Goal: Information Seeking & Learning: Learn about a topic

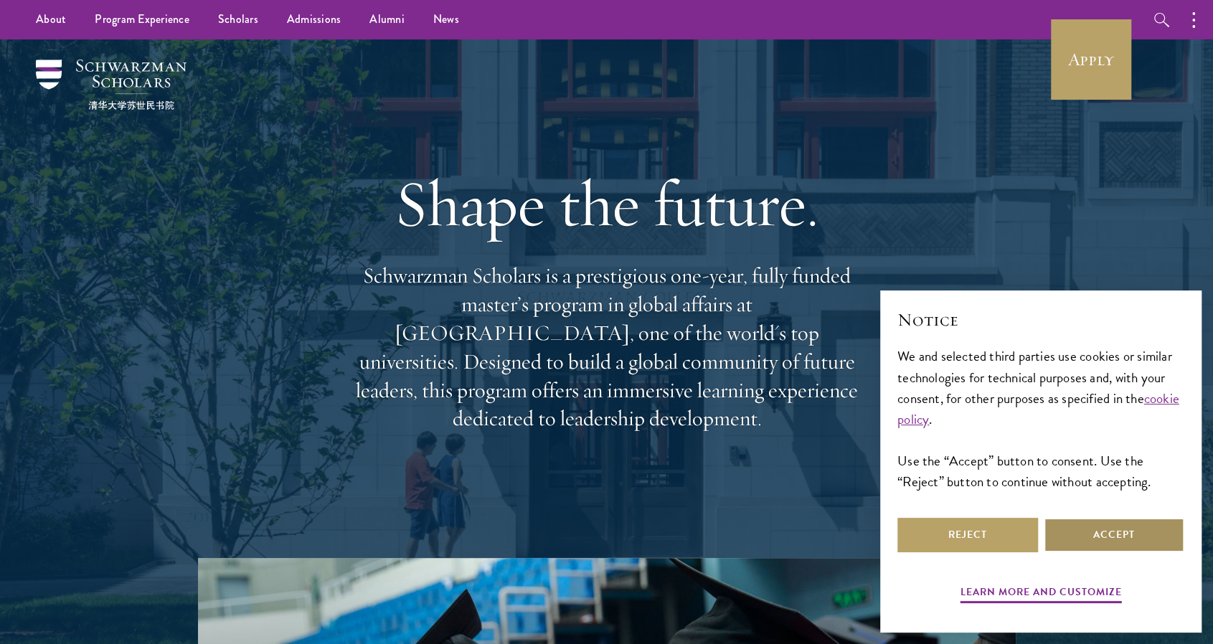
click at [1112, 537] on button "Accept" at bounding box center [1114, 535] width 141 height 34
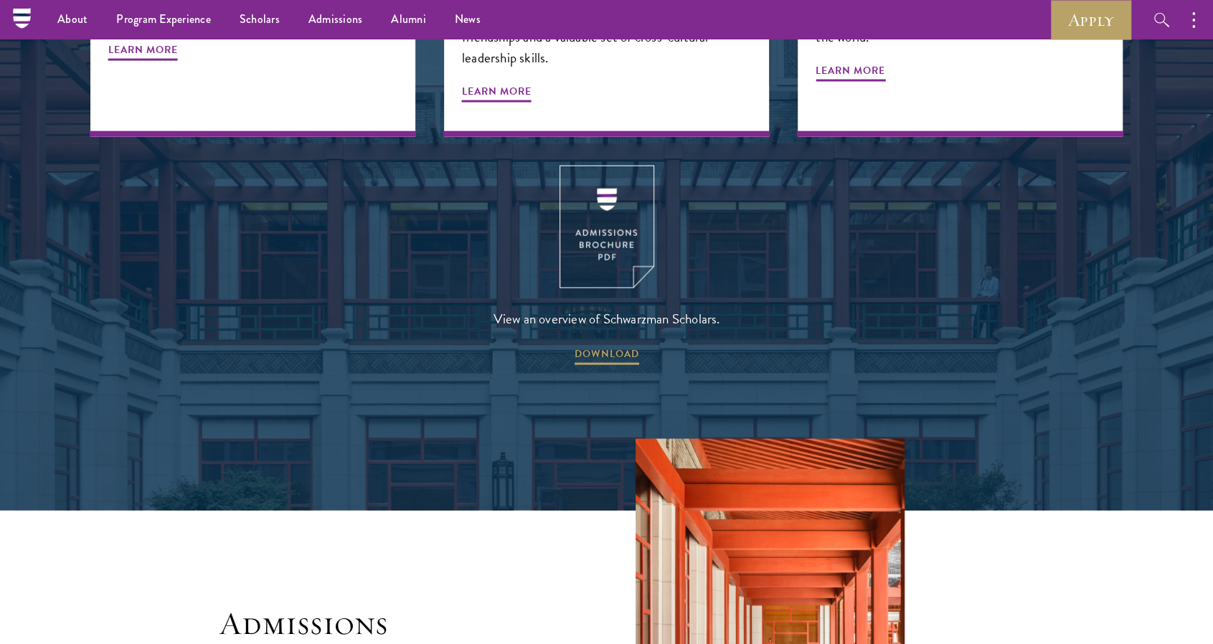
scroll to position [1983, 0]
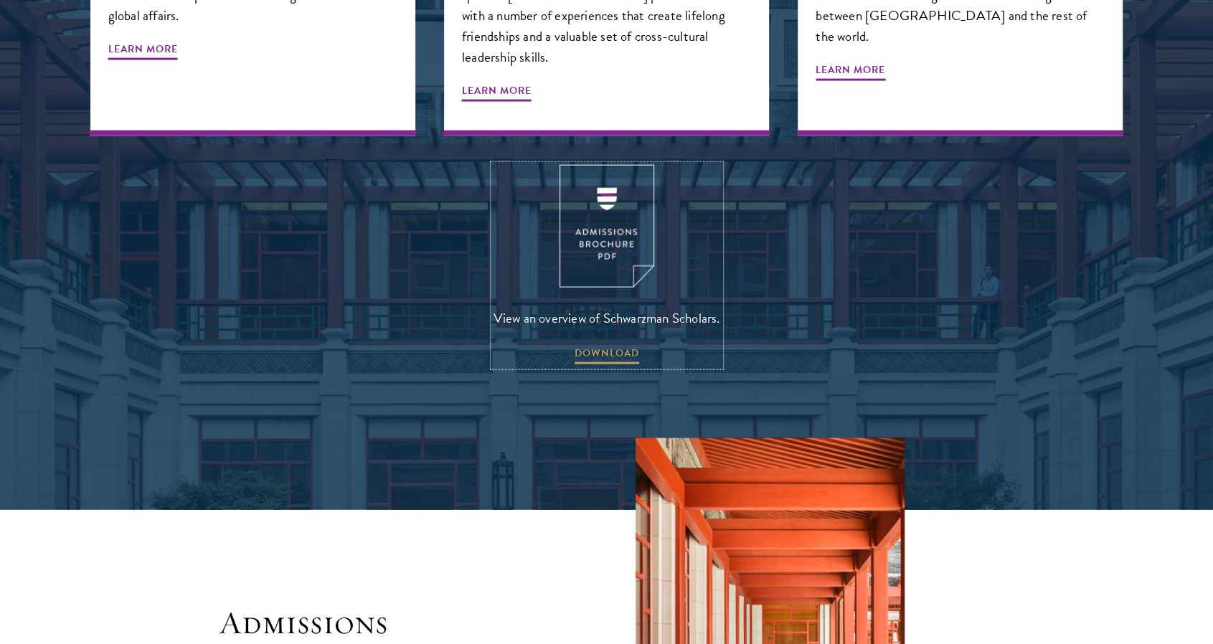
click at [603, 171] on img at bounding box center [606, 226] width 95 height 123
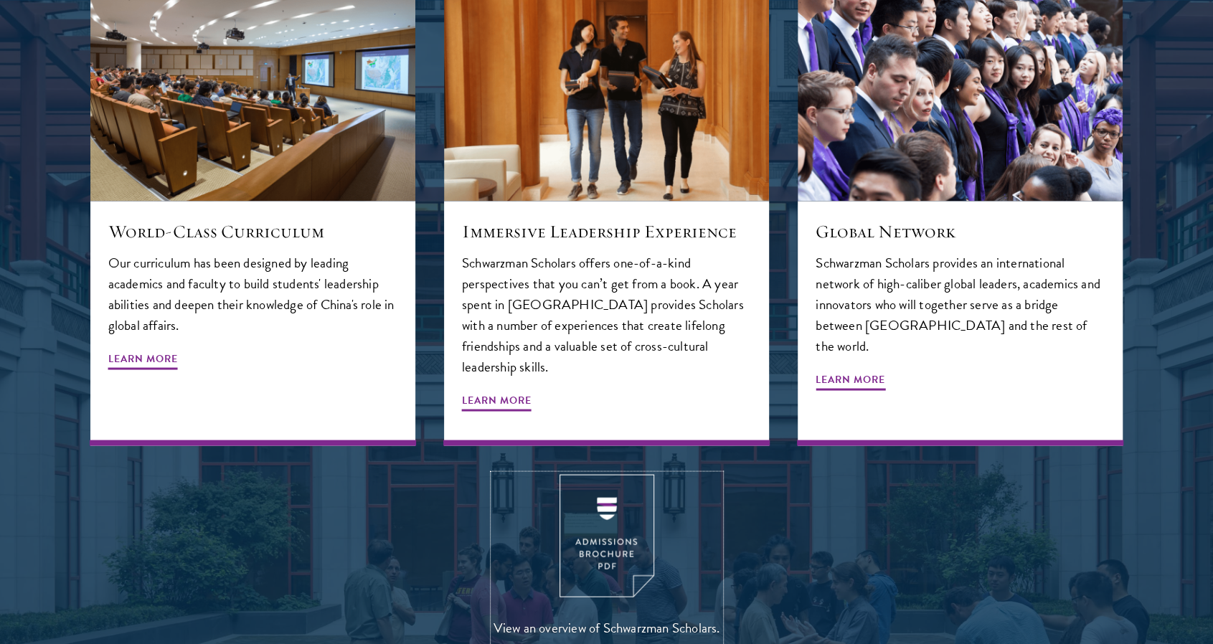
scroll to position [1675, 0]
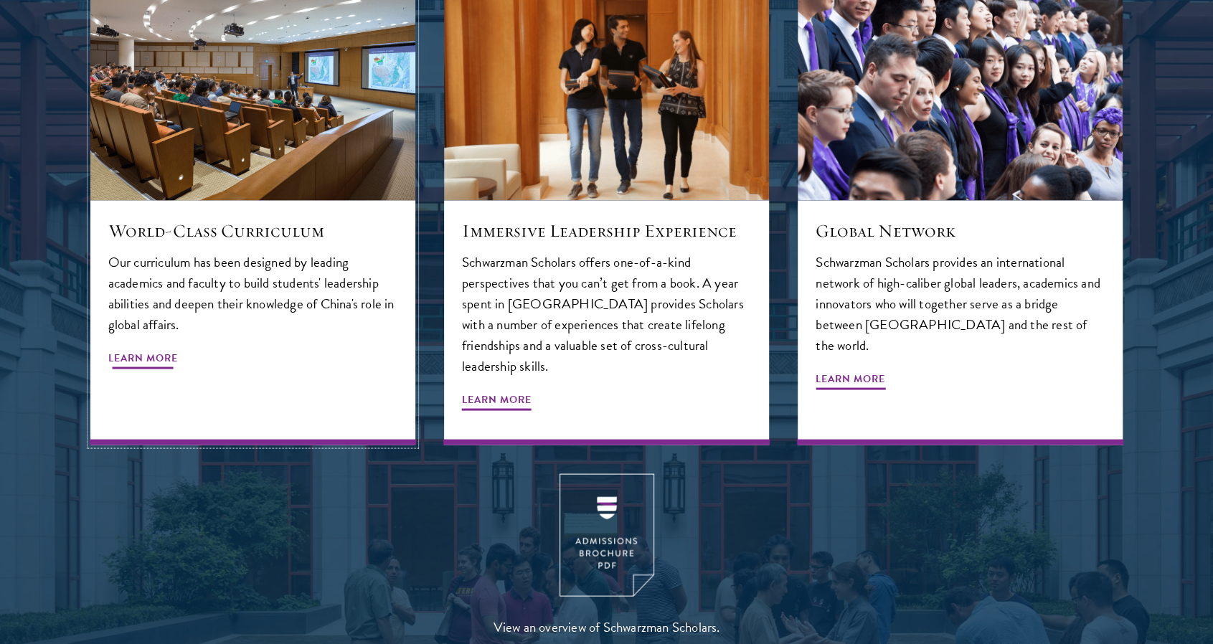
click at [136, 349] on span "Learn More" at bounding box center [143, 360] width 70 height 22
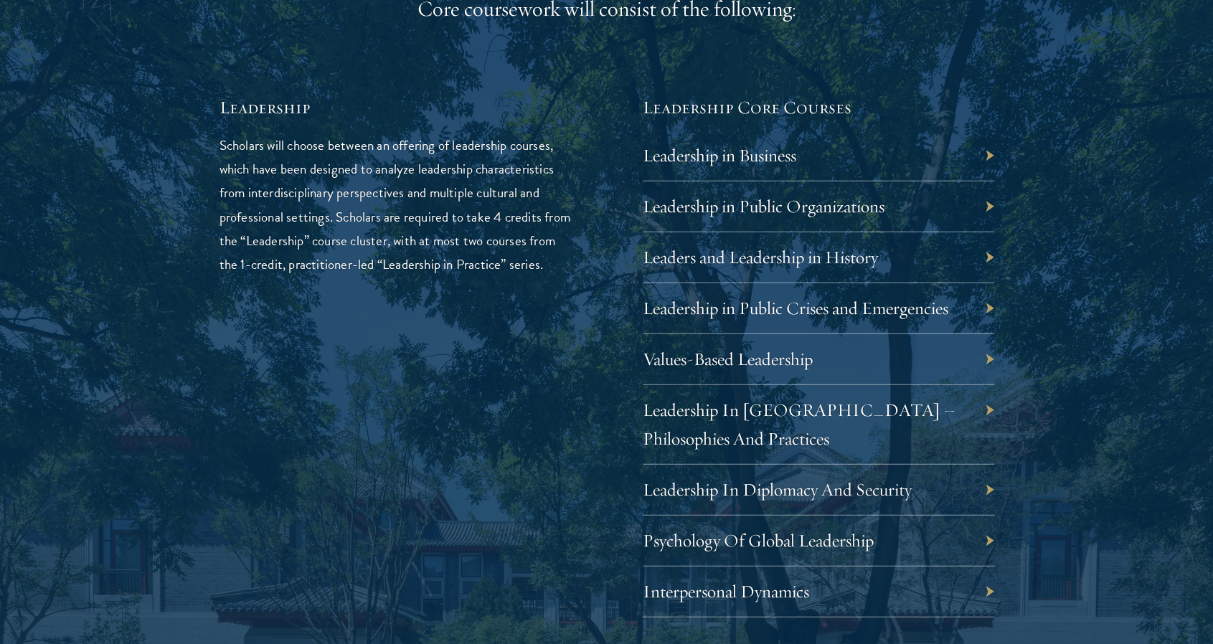
scroll to position [2396, 0]
click at [793, 160] on link "Leadership in Business" at bounding box center [729, 154] width 153 height 22
click at [997, 153] on div "01 Core Curriculum 01 Core Curriculum All Schwarzman Scholars share a core curr…" at bounding box center [606, 438] width 1033 height 1871
click at [983, 153] on div "Leadership in Business" at bounding box center [818, 155] width 351 height 51
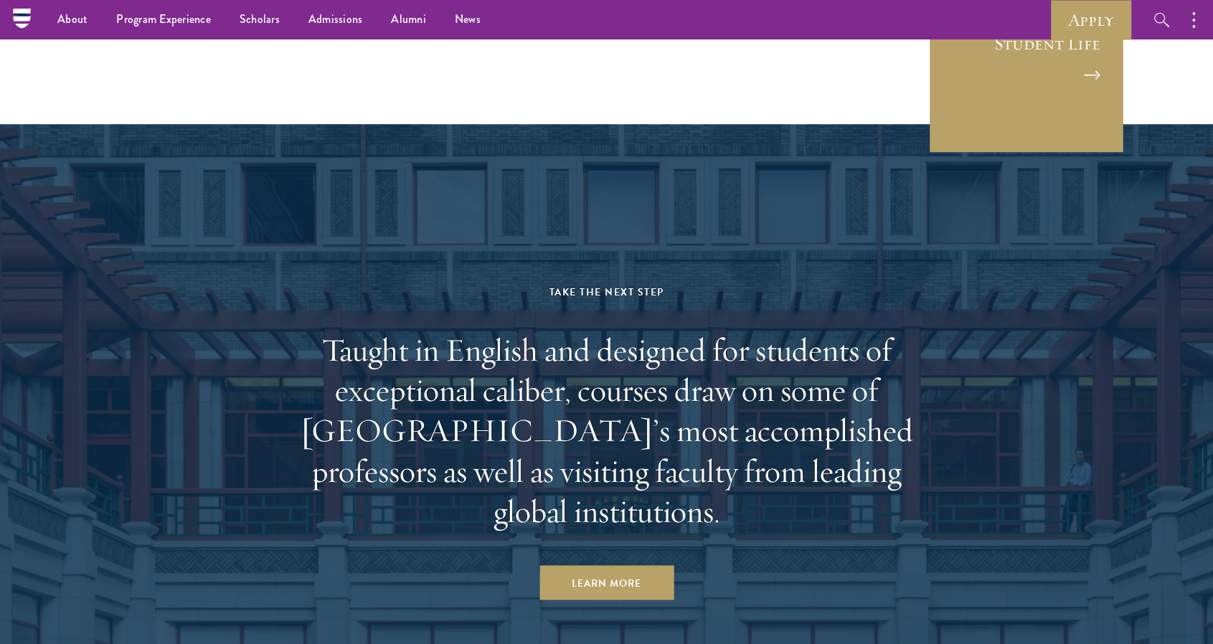
scroll to position [8637, 0]
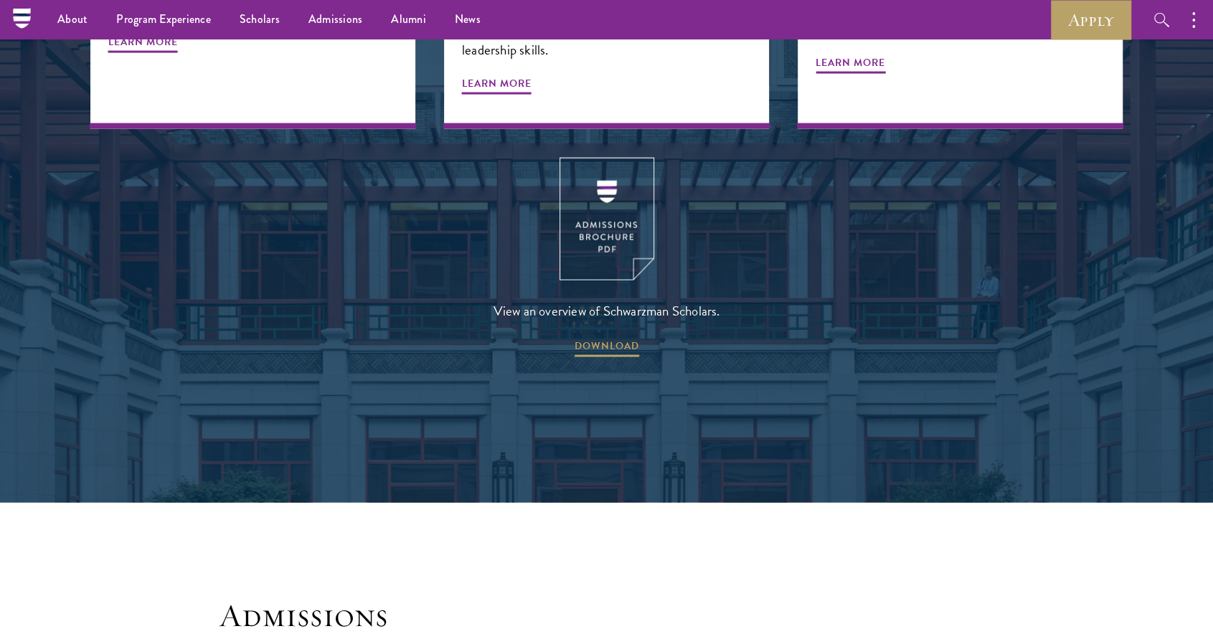
scroll to position [2095, 0]
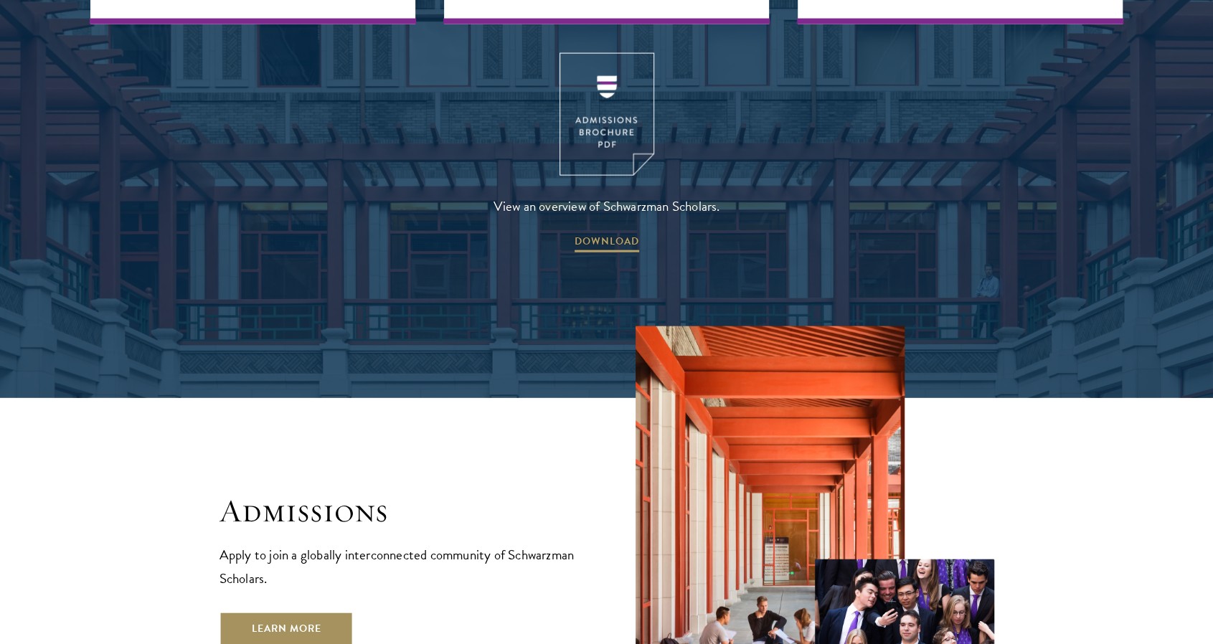
click at [323, 612] on link "Learn More" at bounding box center [286, 629] width 134 height 34
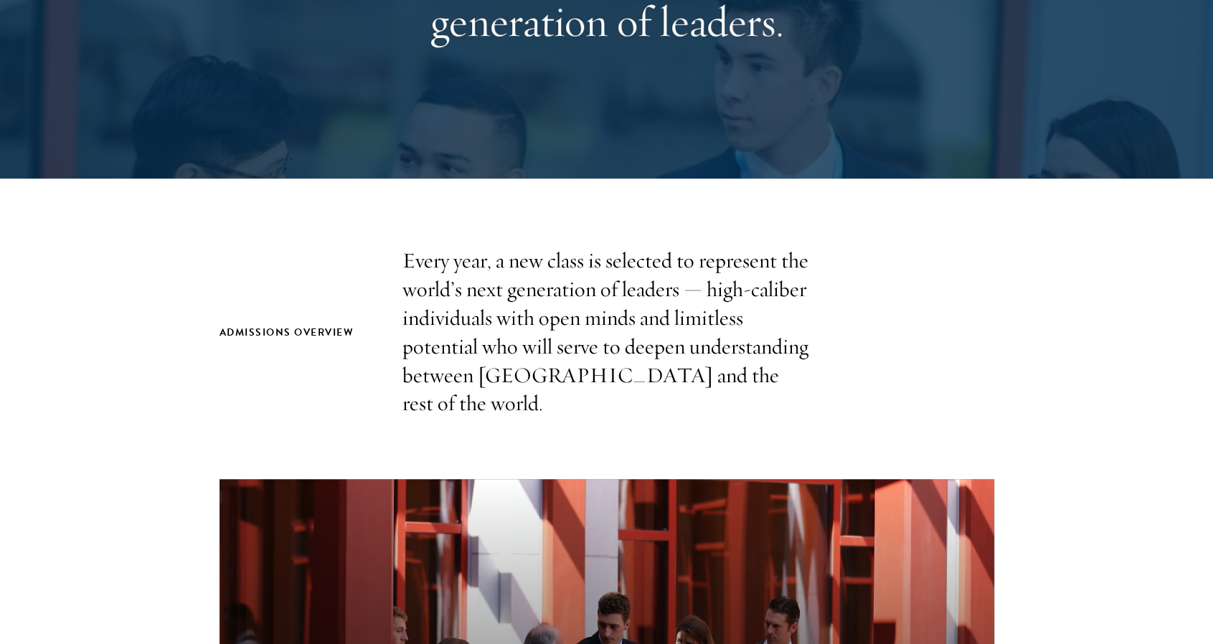
scroll to position [267, 0]
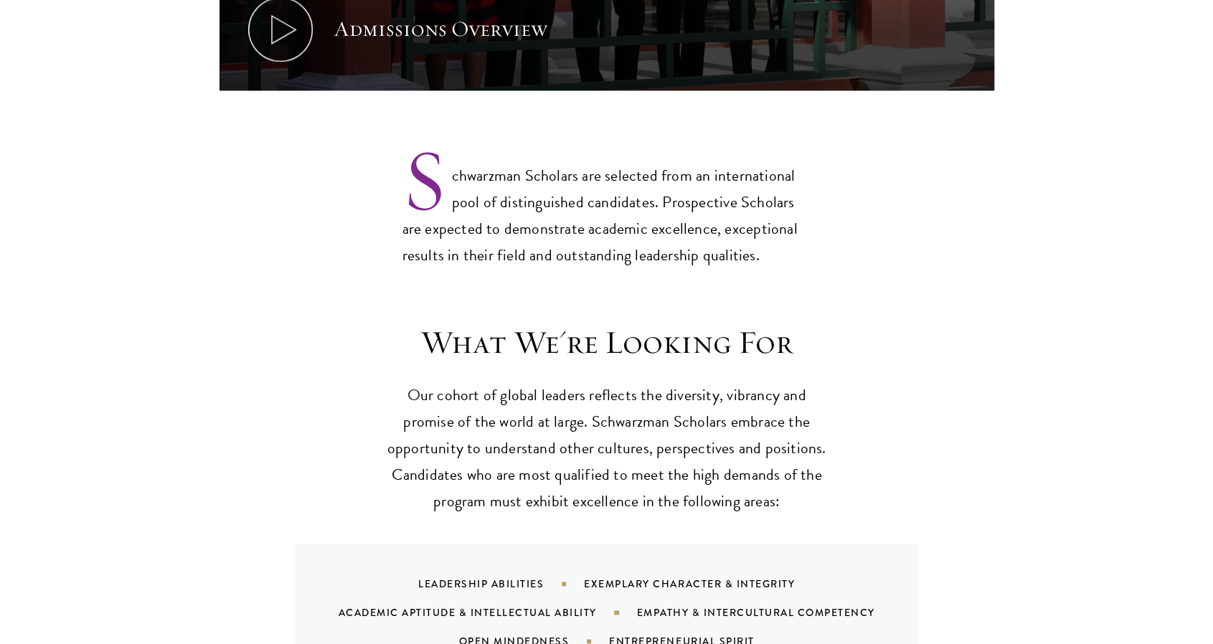
scroll to position [1092, 0]
drag, startPoint x: 580, startPoint y: 394, endPoint x: 539, endPoint y: 389, distance: 41.1
click at [539, 389] on p "Our cohort of global leaders reflects the diversity, vibrancy and promise of th…" at bounding box center [606, 448] width 445 height 133
click at [955, 339] on div "What We're Looking For Our cohort of global leaders reflects the diversity, vib…" at bounding box center [606, 501] width 775 height 359
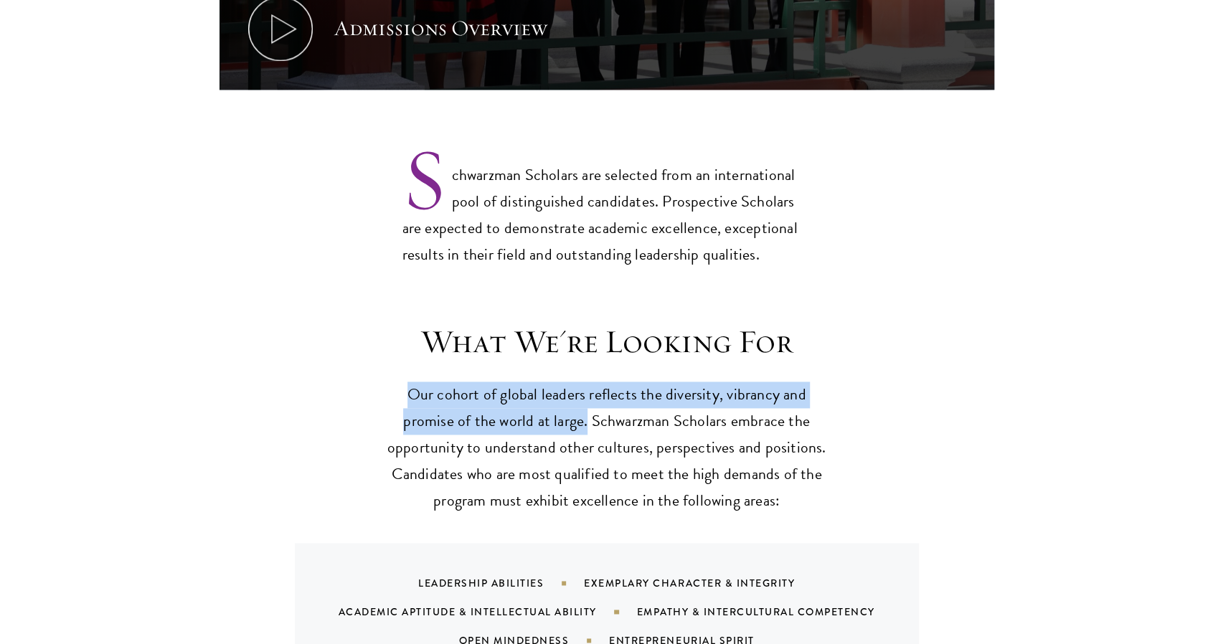
drag, startPoint x: 412, startPoint y: 366, endPoint x: 587, endPoint y: 397, distance: 177.7
click at [587, 397] on p "Our cohort of global leaders reflects the diversity, vibrancy and promise of th…" at bounding box center [606, 448] width 445 height 133
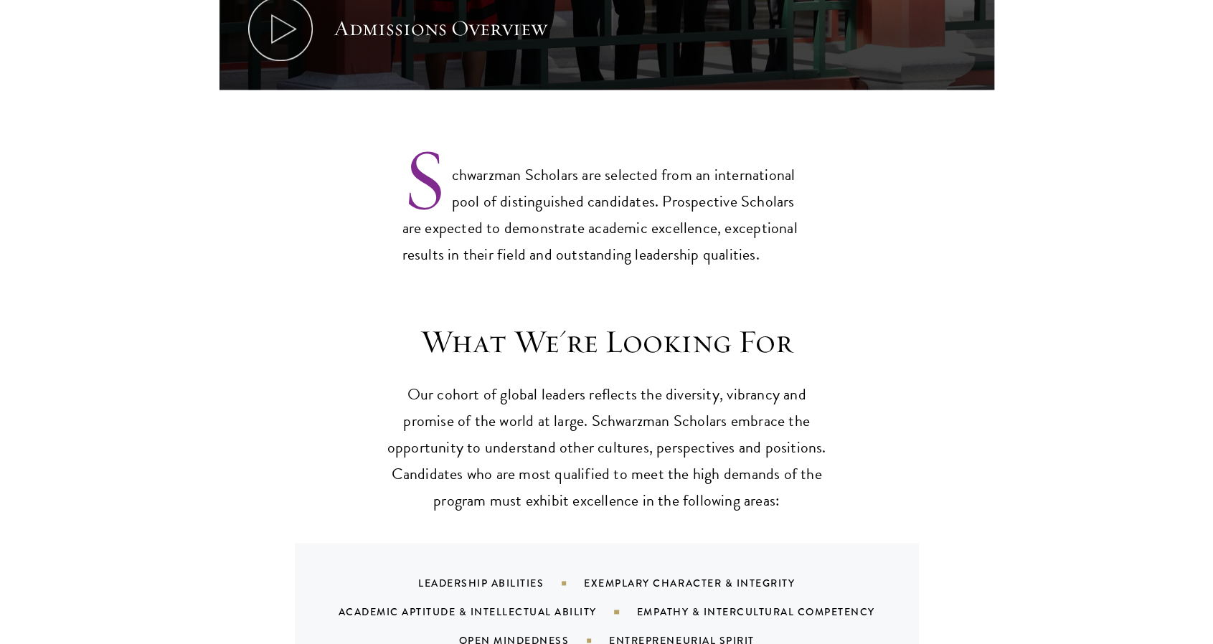
click at [1025, 388] on section "What We're Looking For Our cohort of global leaders reflects the diversity, vib…" at bounding box center [606, 501] width 1213 height 359
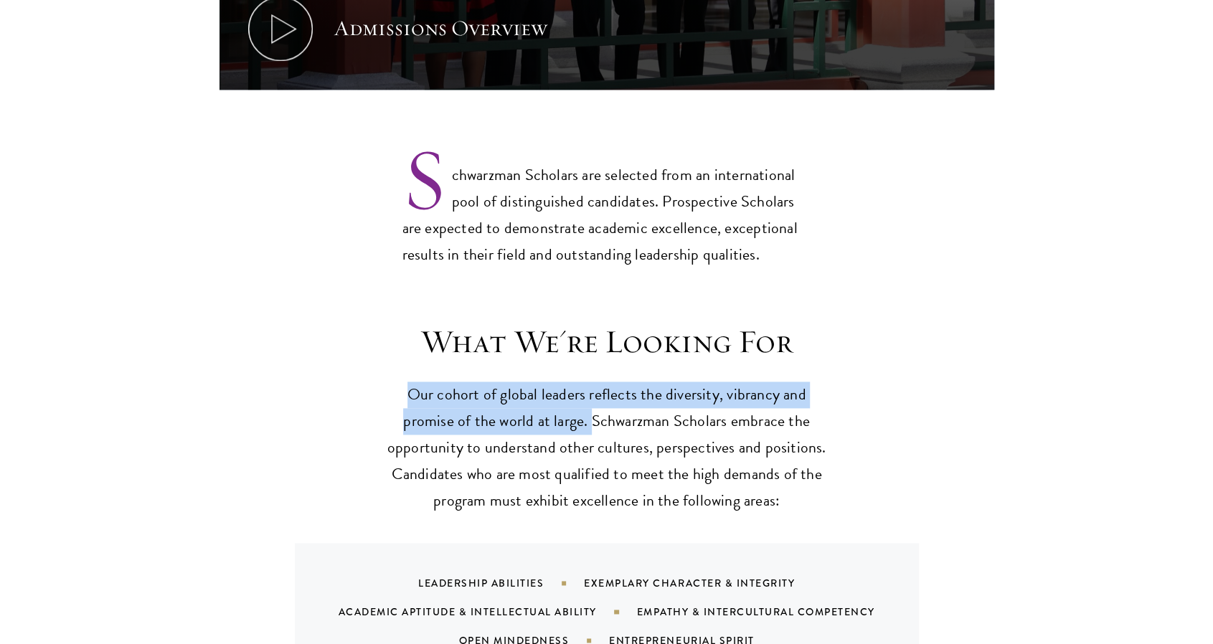
drag, startPoint x: 413, startPoint y: 370, endPoint x: 589, endPoint y: 400, distance: 178.2
click at [589, 400] on p "Our cohort of global leaders reflects the diversity, vibrancy and promise of th…" at bounding box center [606, 448] width 445 height 133
click at [959, 361] on div "What We're Looking For Our cohort of global leaders reflects the diversity, vib…" at bounding box center [606, 501] width 775 height 359
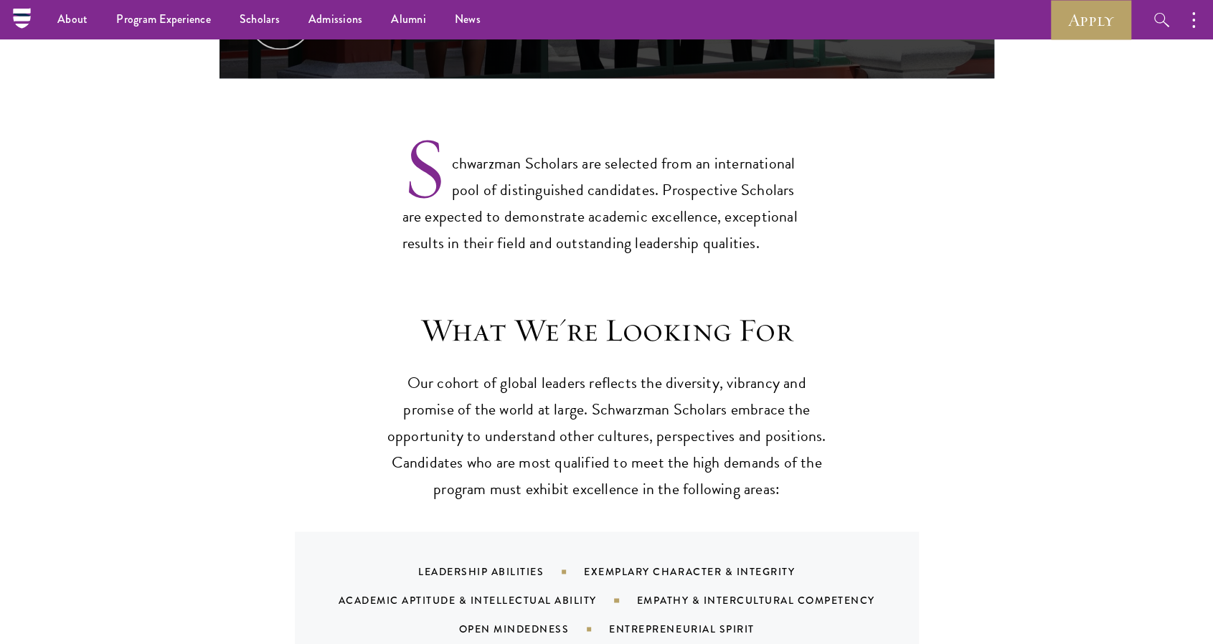
scroll to position [1101, 0]
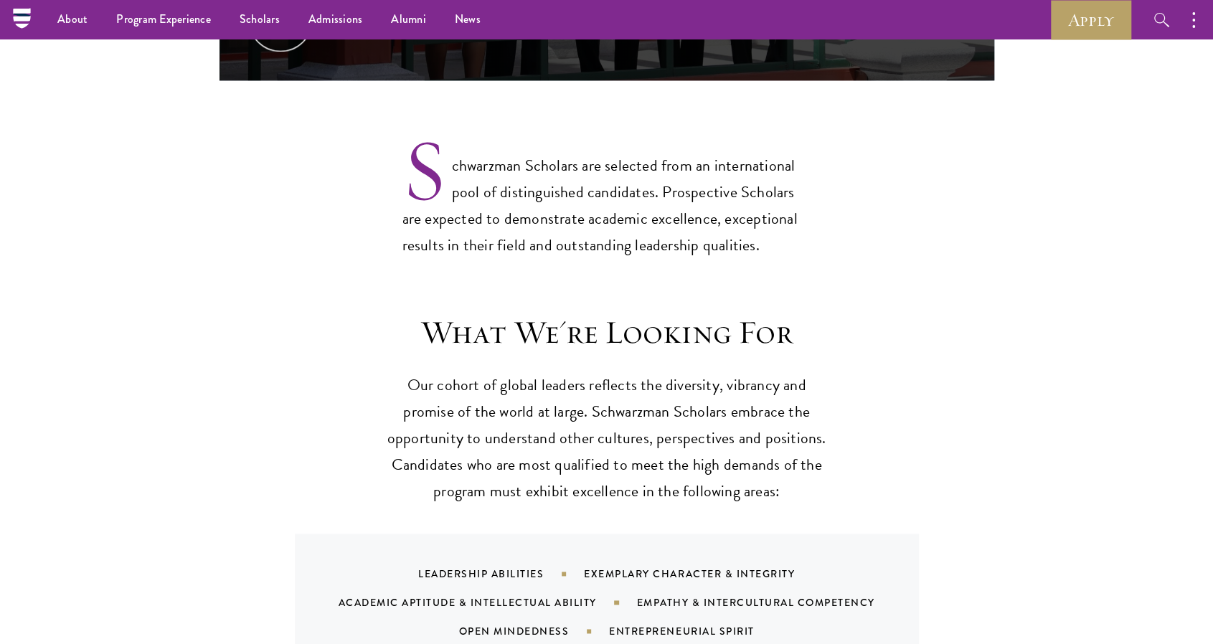
click at [856, 372] on div "What We're Looking For Our cohort of global leaders reflects the diversity, vib…" at bounding box center [606, 492] width 775 height 359
click at [877, 363] on div "What We're Looking For Our cohort of global leaders reflects the diversity, vib…" at bounding box center [606, 492] width 775 height 359
click at [884, 354] on div "What We're Looking For Our cohort of global leaders reflects the diversity, vib…" at bounding box center [606, 492] width 775 height 359
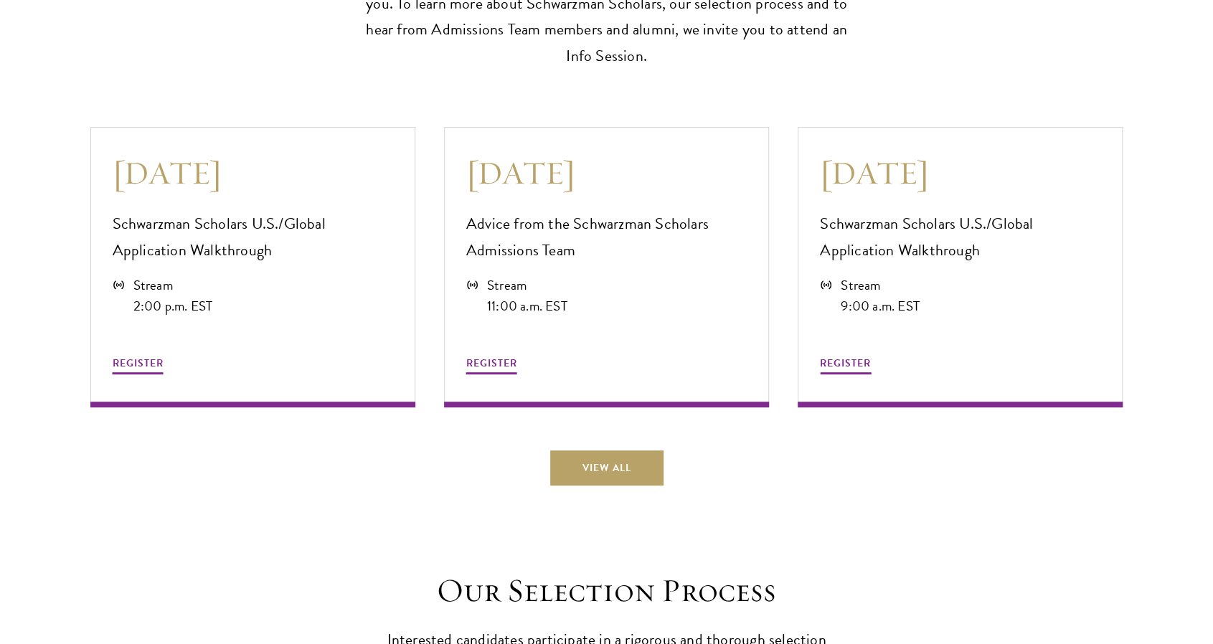
scroll to position [3902, 0]
click at [561, 339] on div "REGISTER" at bounding box center [606, 346] width 280 height 60
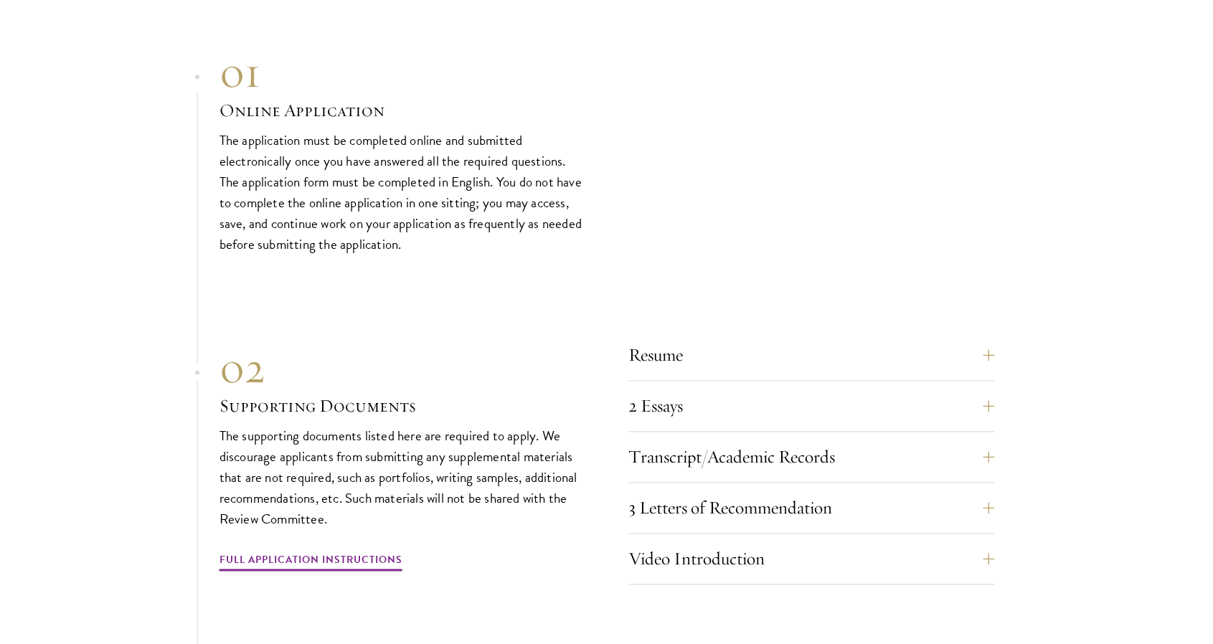
scroll to position [4762, 0]
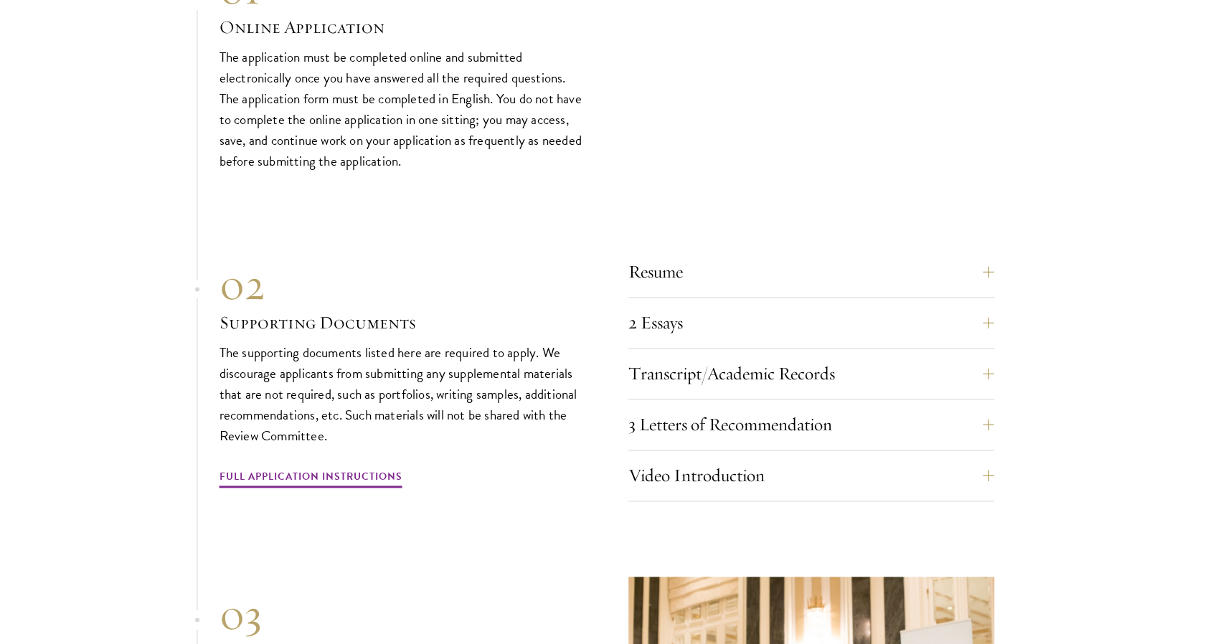
drag, startPoint x: 657, startPoint y: 430, endPoint x: 539, endPoint y: 512, distance: 143.3
click at [539, 512] on div "01 Online Application 01 Online Application The application must be completed o…" at bounding box center [606, 407] width 775 height 888
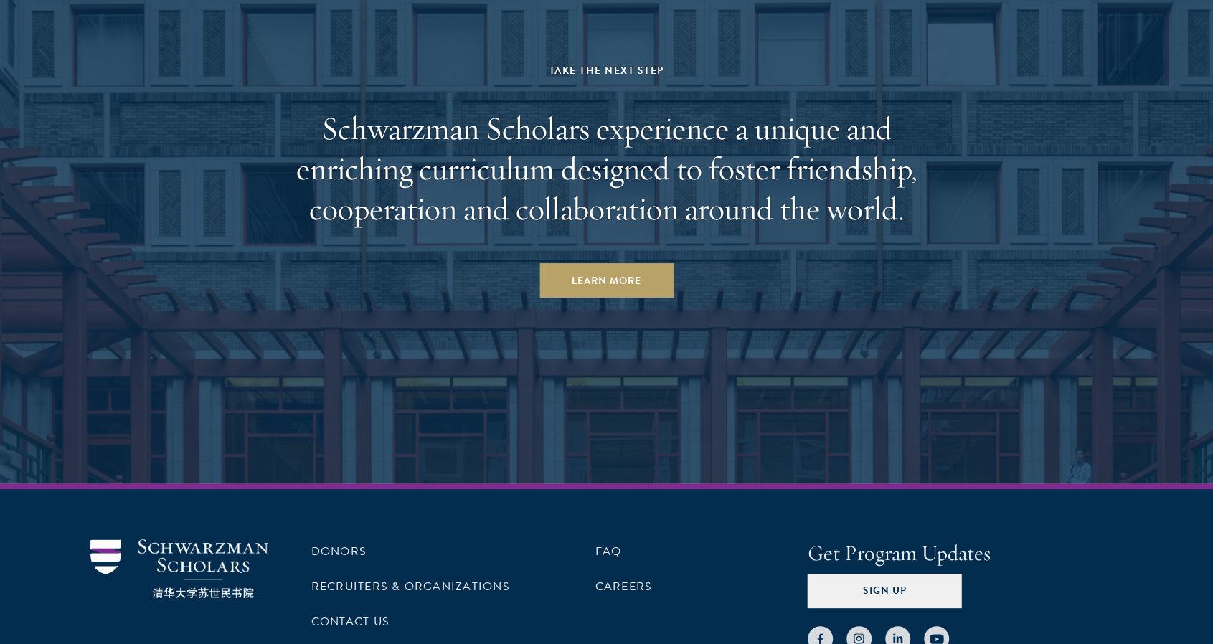
scroll to position [7473, 0]
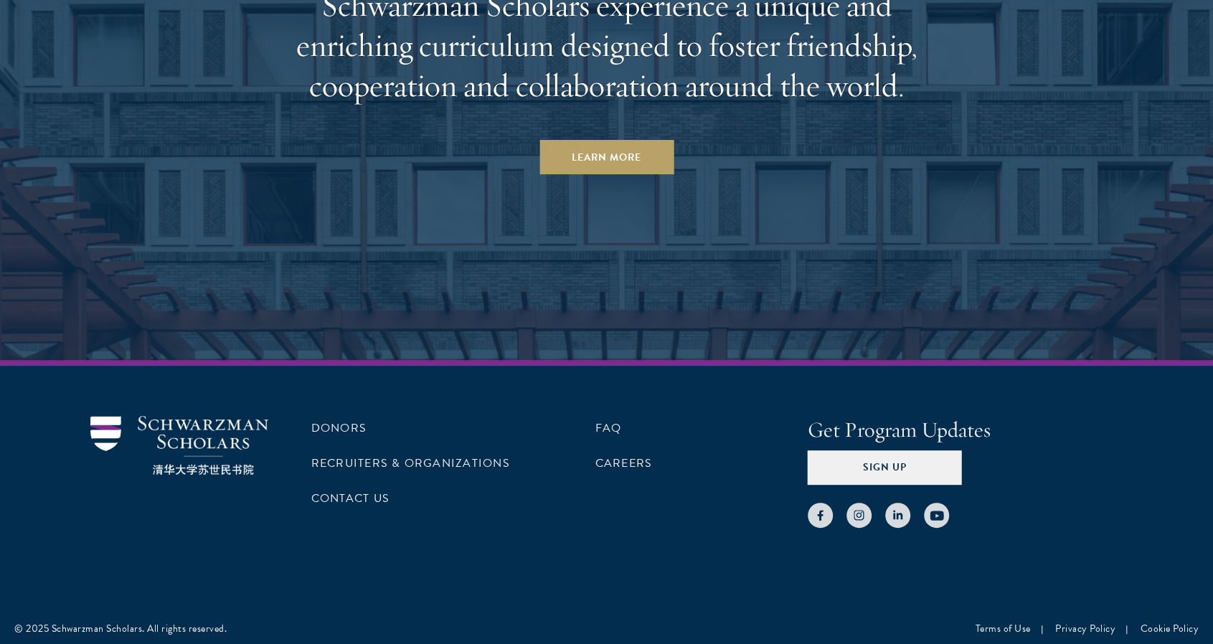
click at [275, 416] on div "Donors Recruiters & Organizations Contact Us FAQ Careers Get Program Updates Si…" at bounding box center [606, 472] width 1033 height 112
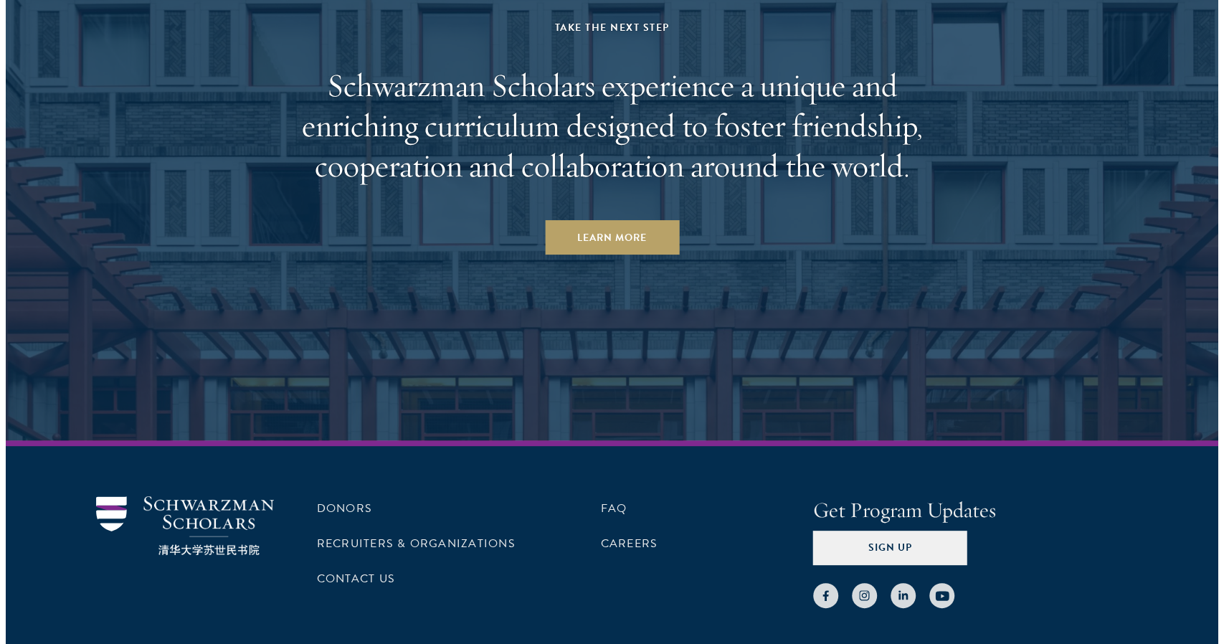
scroll to position [7396, 0]
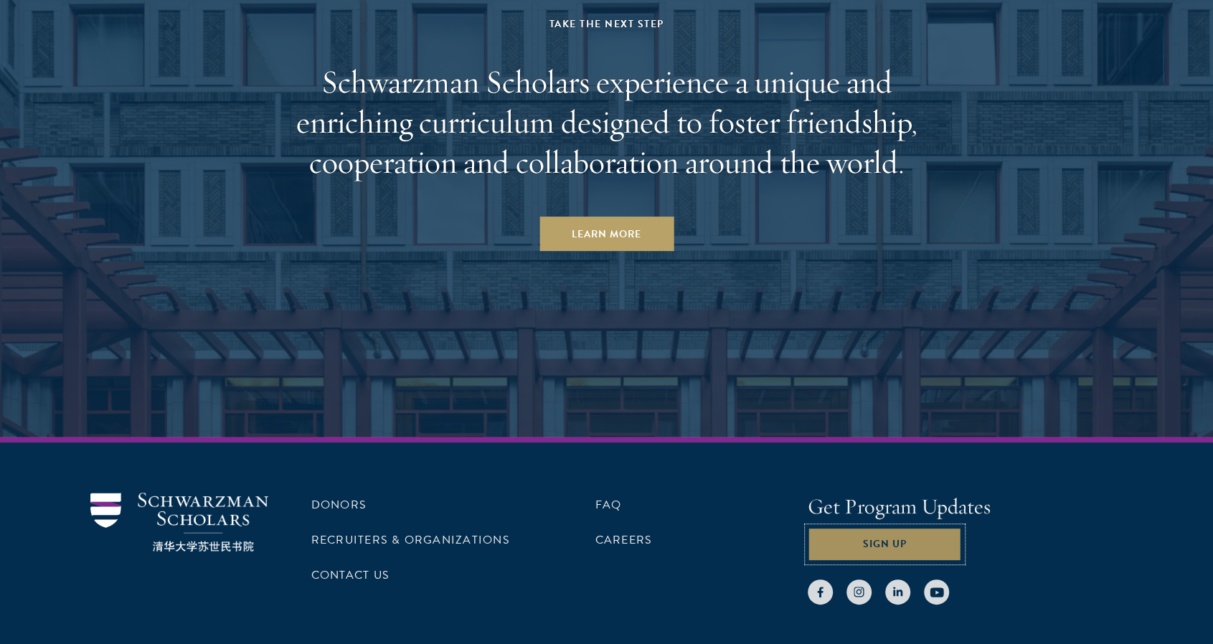
click at [930, 527] on button "Sign Up" at bounding box center [885, 544] width 154 height 34
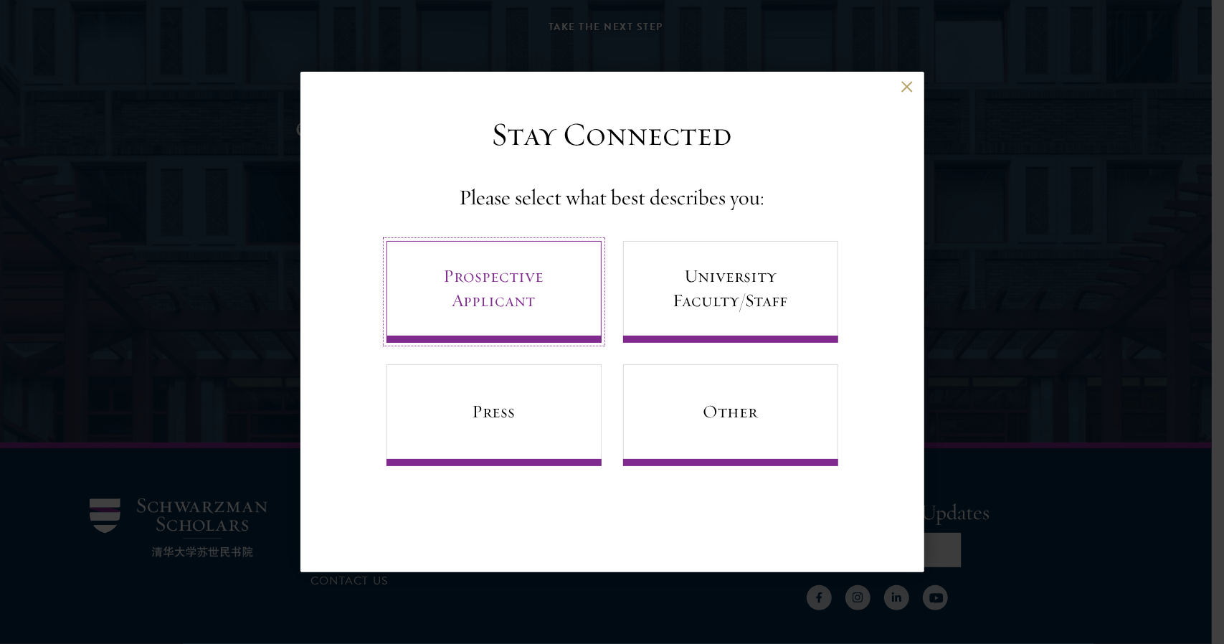
click at [509, 285] on link "Prospective Applicant" at bounding box center [494, 292] width 215 height 102
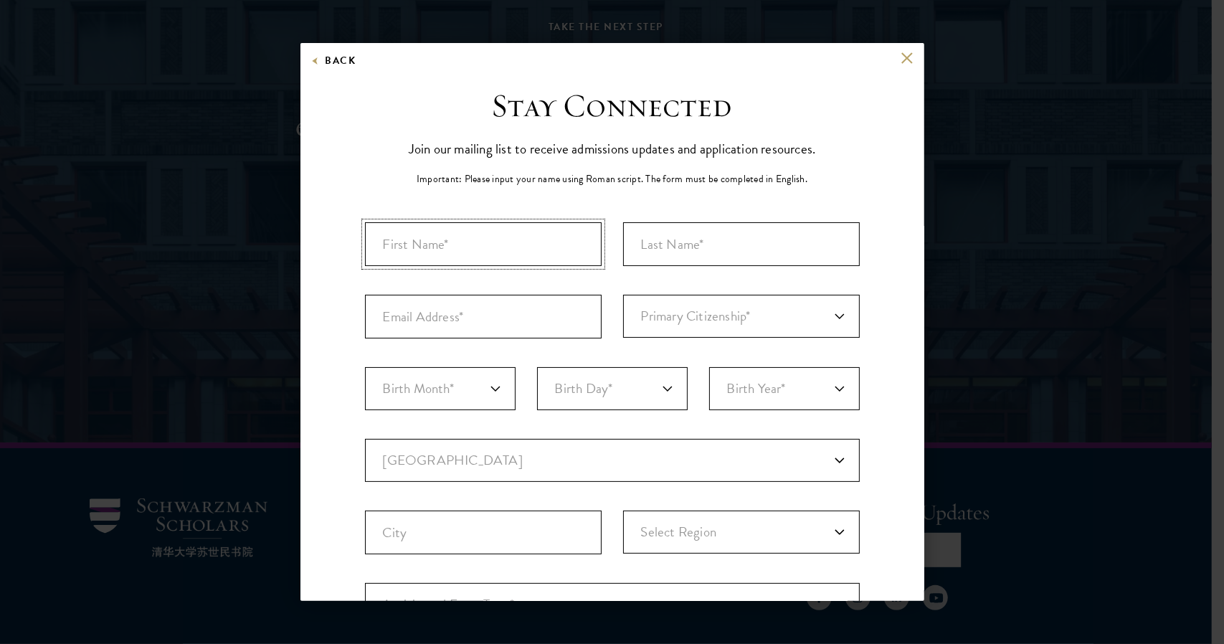
click at [469, 251] on input "First Name*" at bounding box center [483, 244] width 237 height 44
type input "Yuchen"
click at [668, 239] on input "Last Name (Family Name)*" at bounding box center [741, 244] width 237 height 44
type input "Lu"
click at [571, 312] on input "Email Address*" at bounding box center [483, 317] width 237 height 44
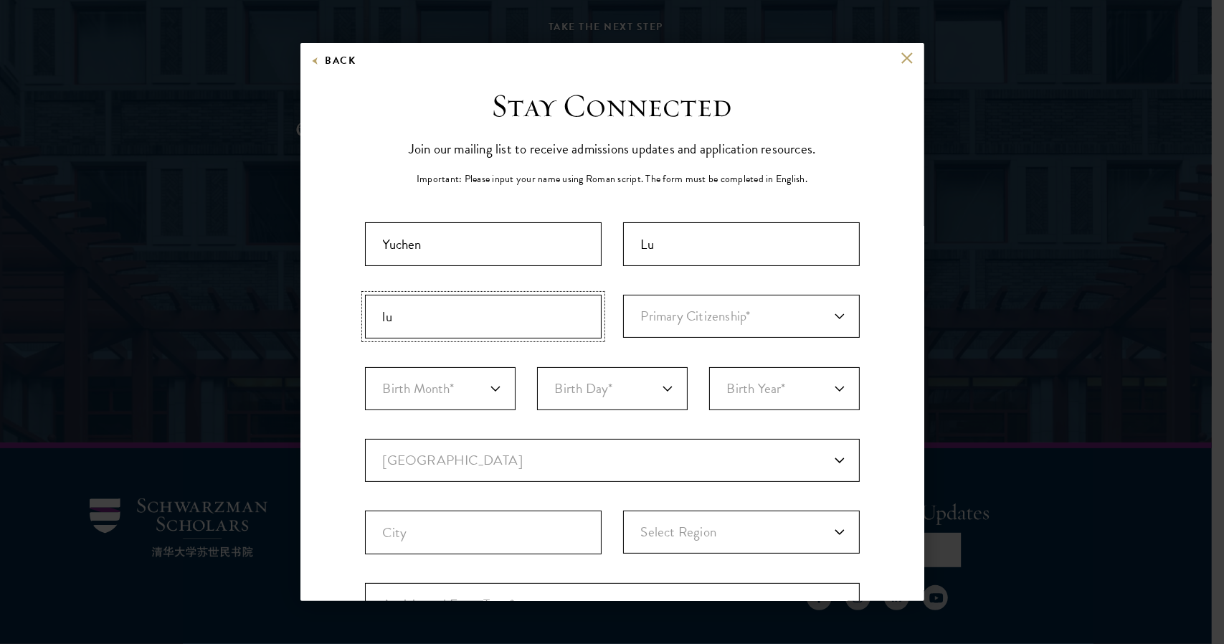
type input "l"
type input "lydia.yc.lu@gmail.com"
select select "HK"
type input "Hong Kong Island"
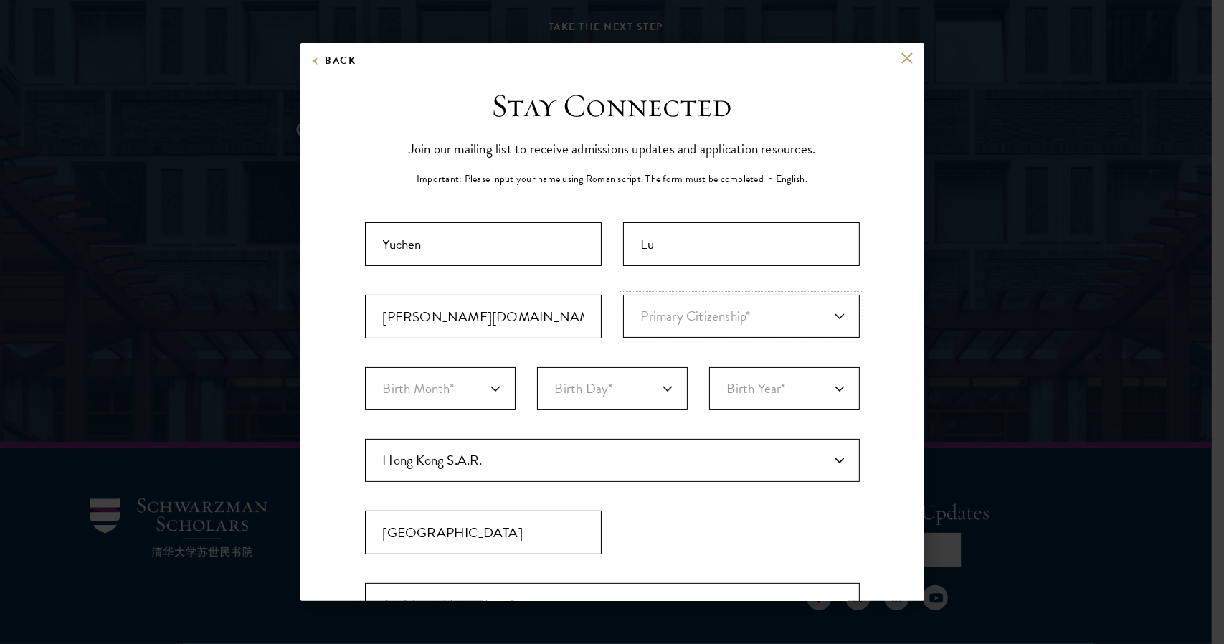
click at [654, 319] on select "Primary Citizenship* Afghanistan Aland Islands Albania Algeria Andorra Angola A…" at bounding box center [741, 316] width 237 height 43
select select "MU"
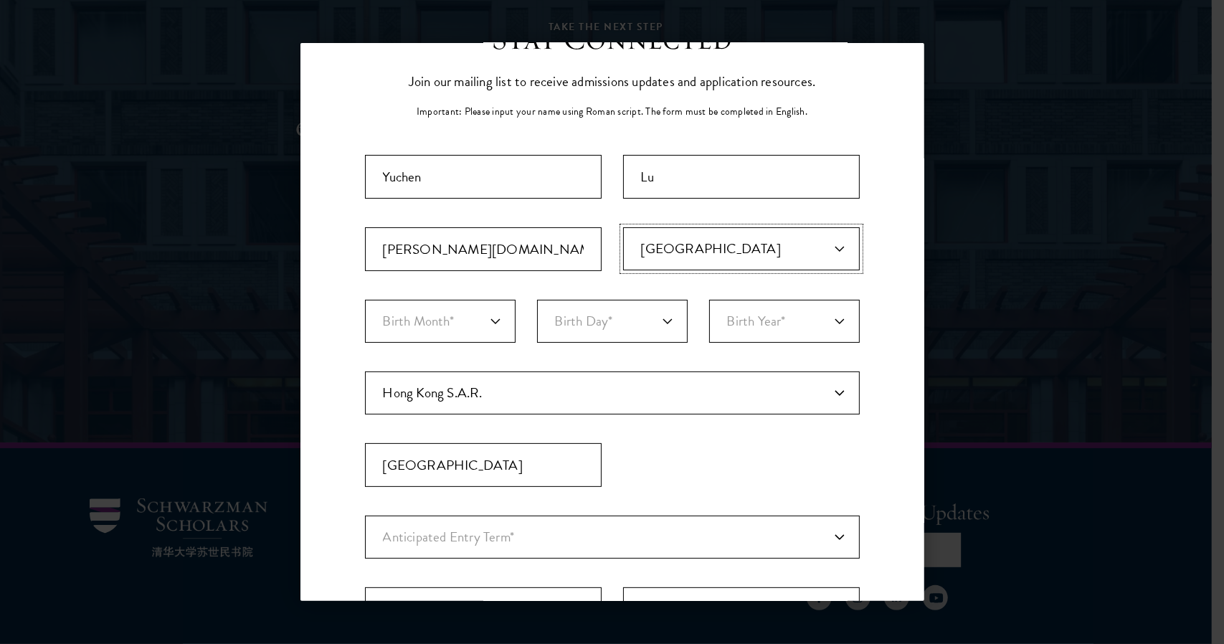
scroll to position [61, 0]
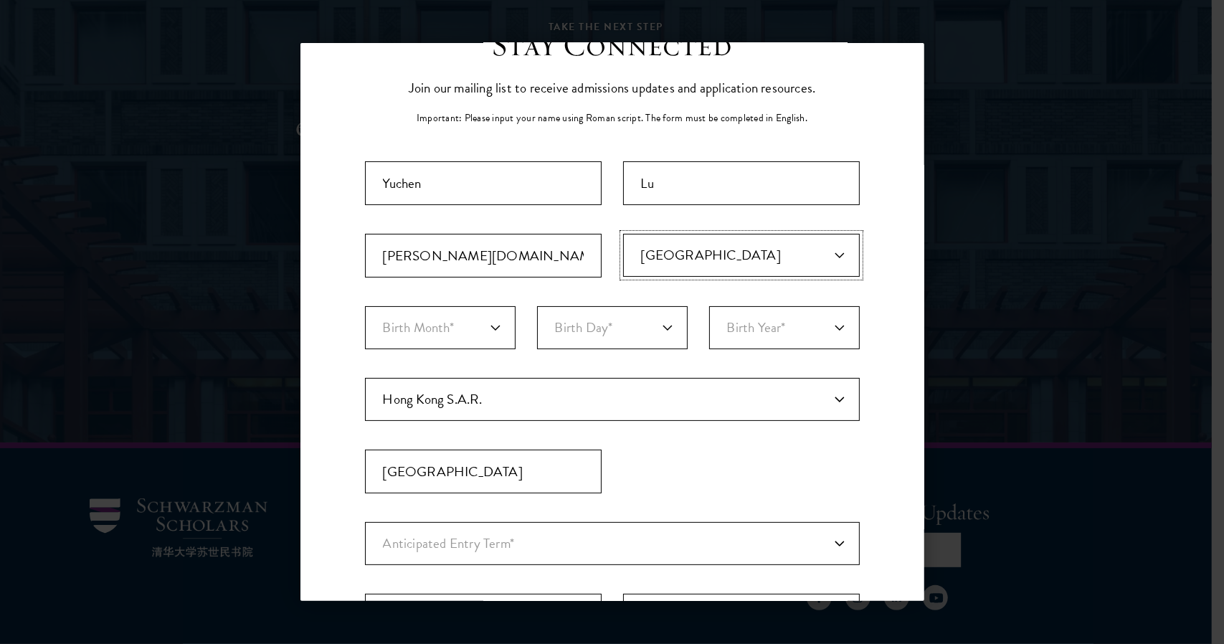
click at [805, 255] on select "Primary Citizenship* Afghanistan Aland Islands Albania Algeria Andorra Angola A…" at bounding box center [741, 255] width 237 height 43
select select "Primary Citizenship*"
click at [623, 234] on select "Primary Citizenship* Afghanistan Aland Islands Albania Algeria Andorra Angola A…" at bounding box center [741, 255] width 237 height 43
click at [730, 259] on select "Primary Citizenship* Afghanistan Aland Islands Albania Algeria Andorra Angola A…" at bounding box center [741, 255] width 237 height 43
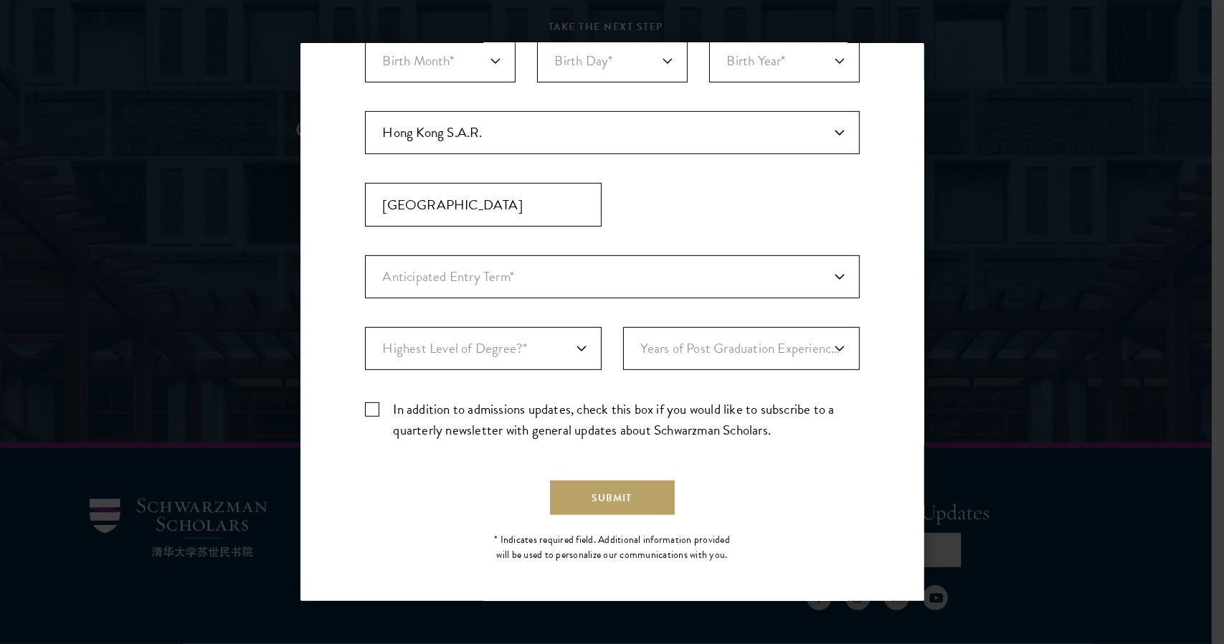
scroll to position [0, 0]
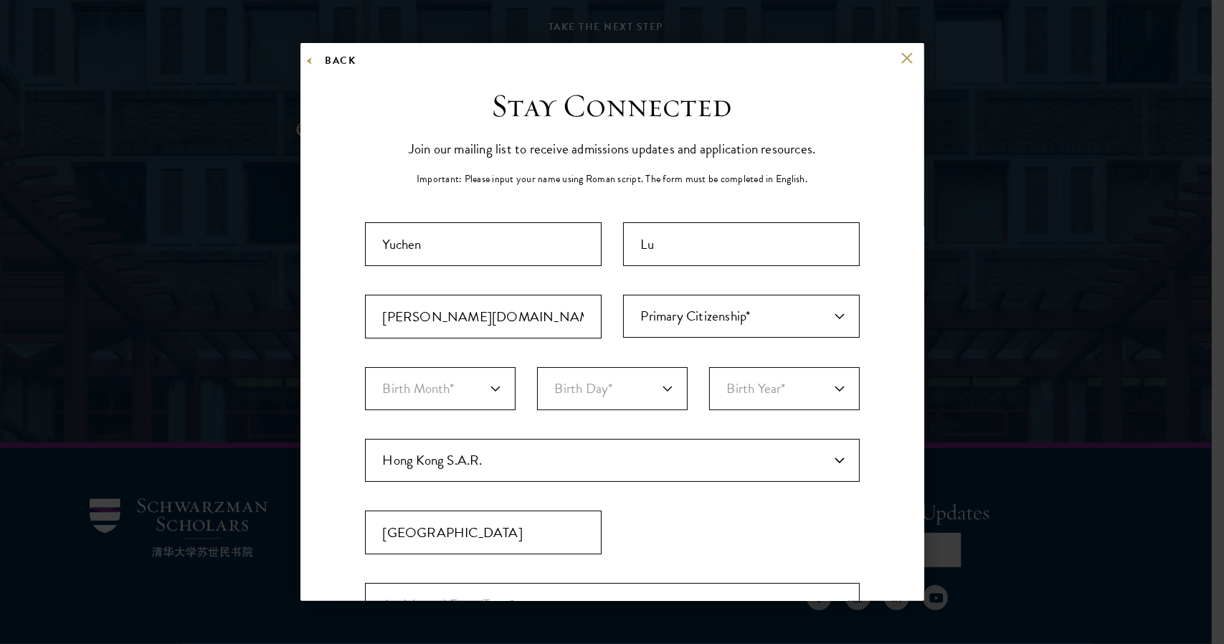
drag, startPoint x: 309, startPoint y: 51, endPoint x: 316, endPoint y: 56, distance: 8.2
click at [316, 56] on div "Back" at bounding box center [613, 69] width 624 height 34
click at [316, 56] on button "Back" at bounding box center [333, 61] width 45 height 18
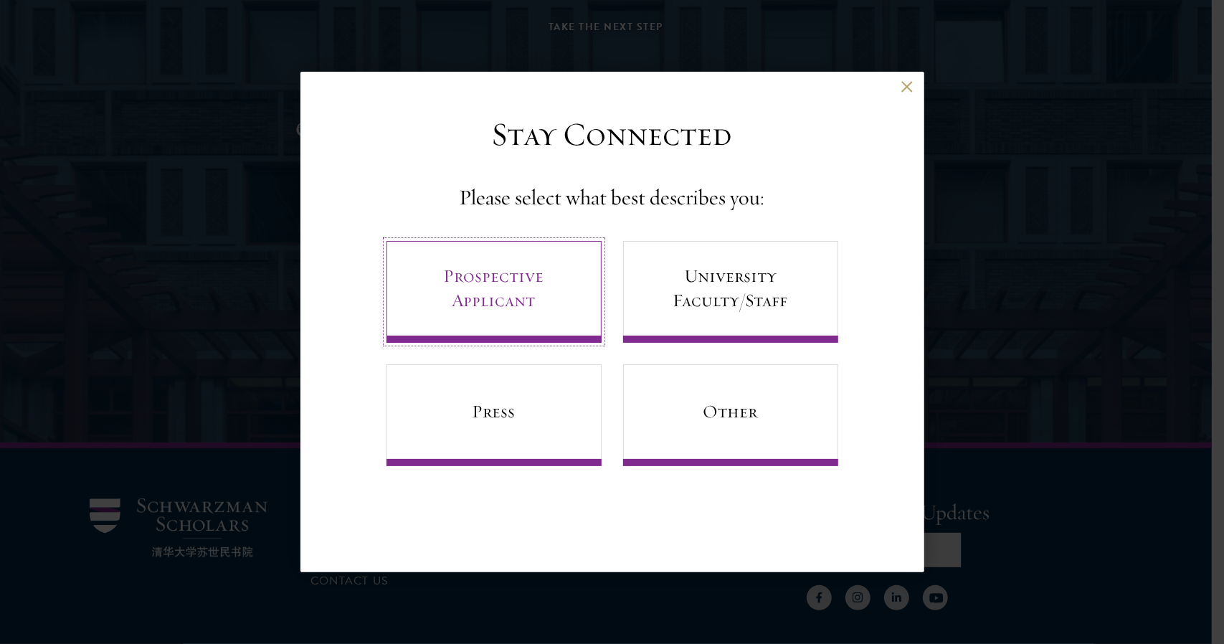
click at [491, 281] on link "Prospective Applicant" at bounding box center [494, 292] width 215 height 102
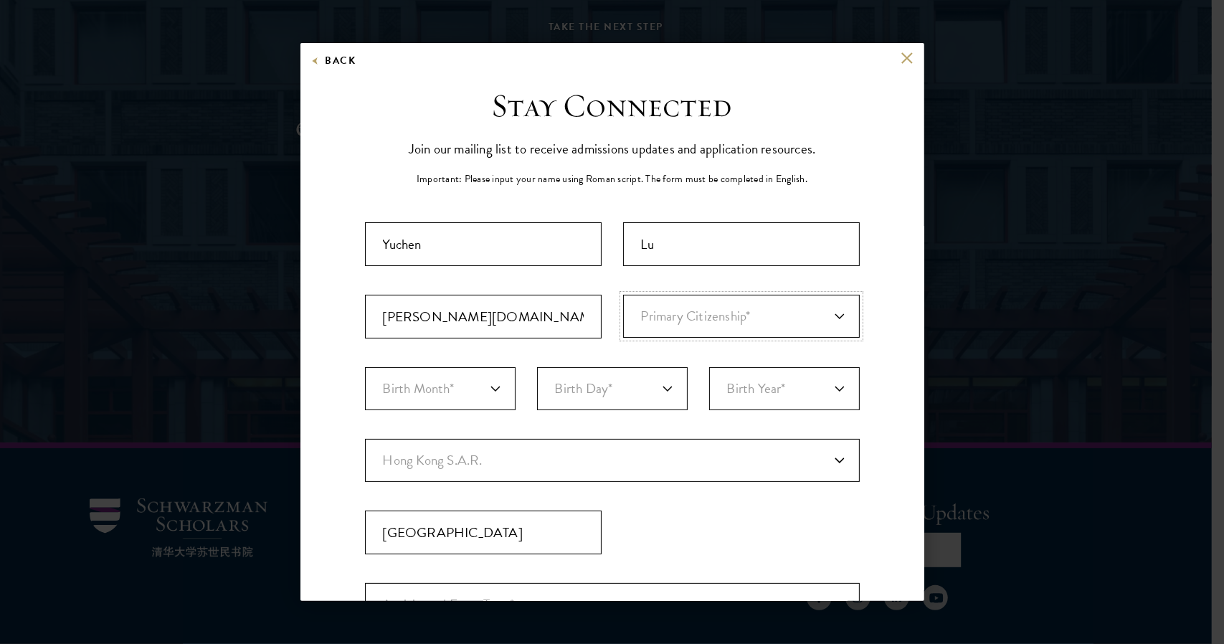
click at [684, 322] on select "Primary Citizenship* Afghanistan Aland Islands Albania Algeria Andorra Angola A…" at bounding box center [741, 316] width 237 height 43
click at [433, 394] on select "Birth Month* January February March April May June July August September Octobe…" at bounding box center [440, 388] width 151 height 43
click at [716, 318] on select "Primary Citizenship* Afghanistan Aland Islands Albania Algeria Andorra Angola A…" at bounding box center [741, 316] width 237 height 43
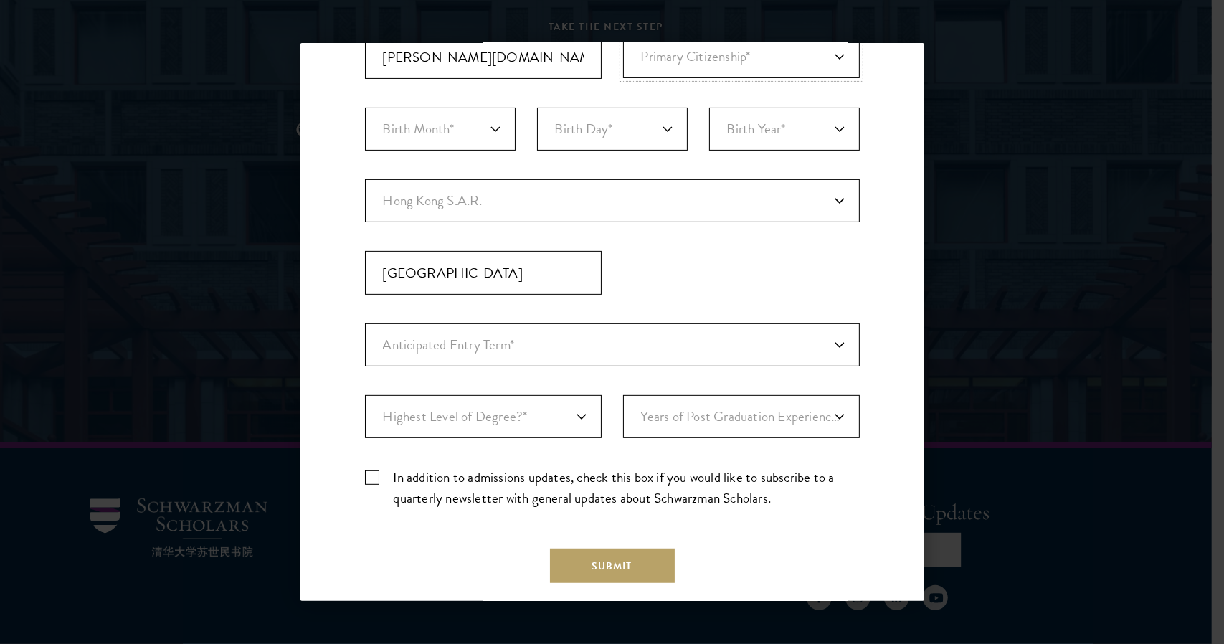
scroll to position [328, 0]
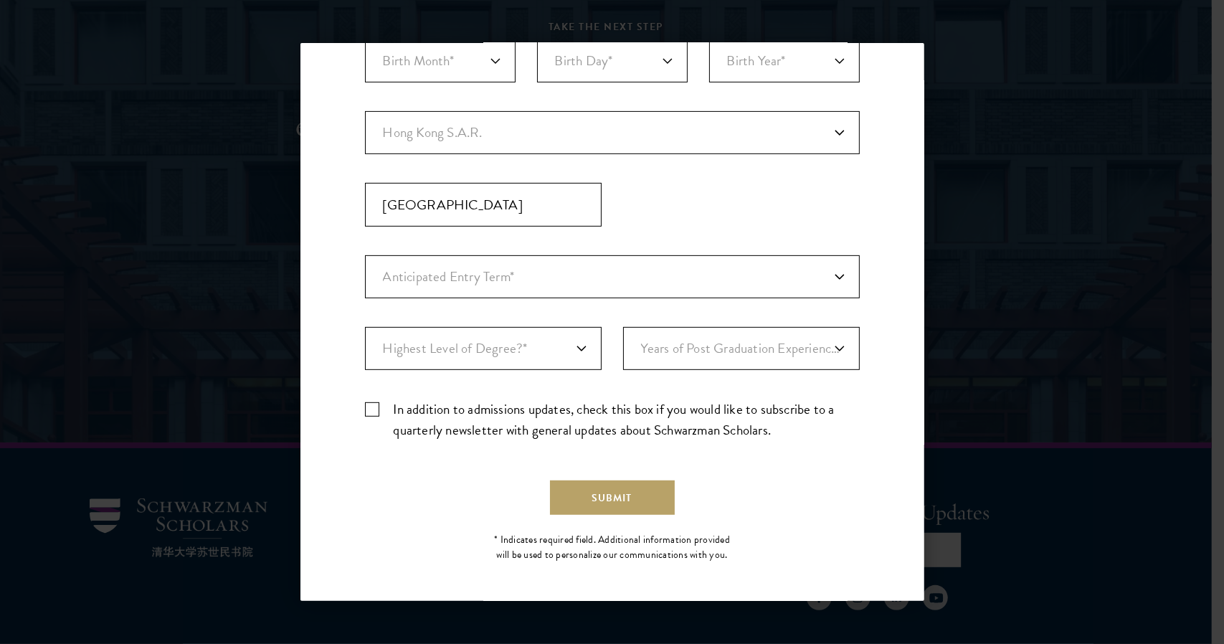
click at [378, 401] on label "In addition to admissions updates, check this box if you would like to subscrib…" at bounding box center [612, 420] width 495 height 42
click at [378, 401] on input "In addition to admissions updates, check this box if you would like to subscrib…" at bounding box center [612, 403] width 495 height 9
checkbox input "true"
click at [512, 255] on select "Anticipated Entry Term* August 2026 (Application opens April 2025) Just Explori…" at bounding box center [612, 276] width 495 height 43
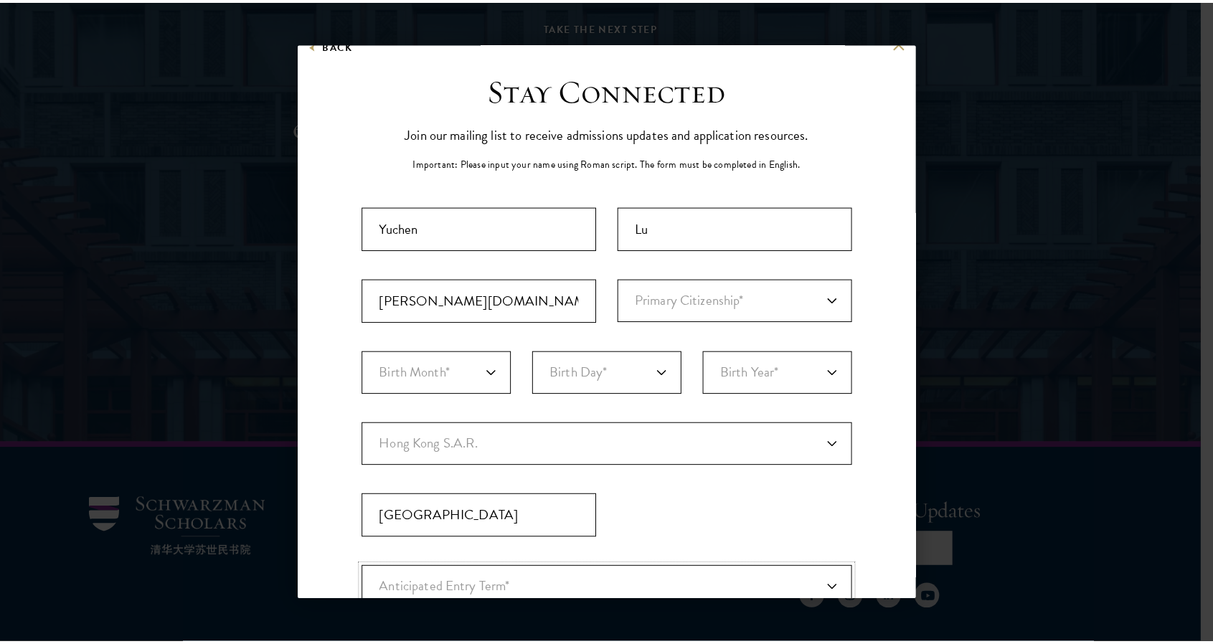
scroll to position [0, 0]
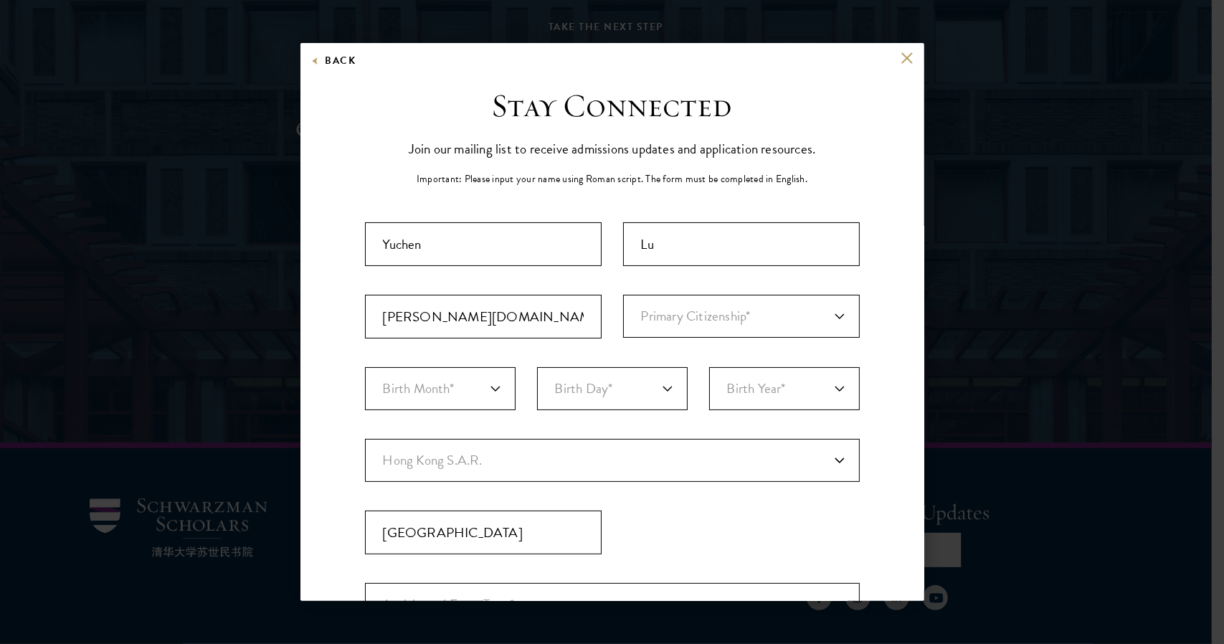
click at [902, 54] on div "Back" at bounding box center [613, 69] width 624 height 34
click at [902, 59] on button at bounding box center [908, 58] width 12 height 12
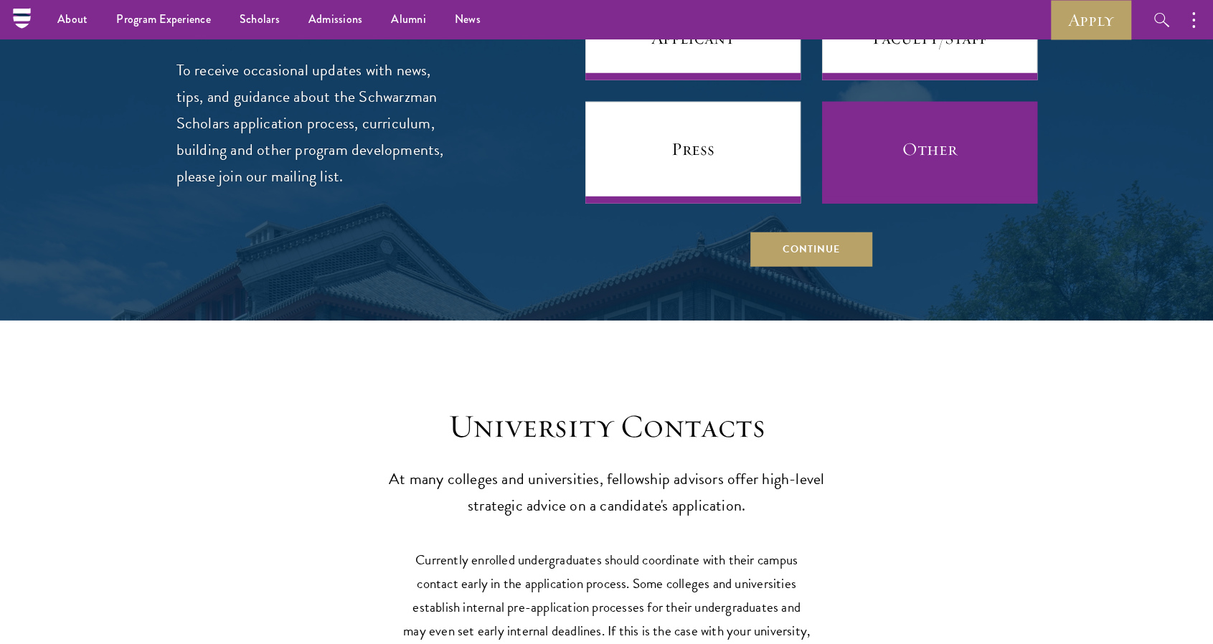
scroll to position [6203, 0]
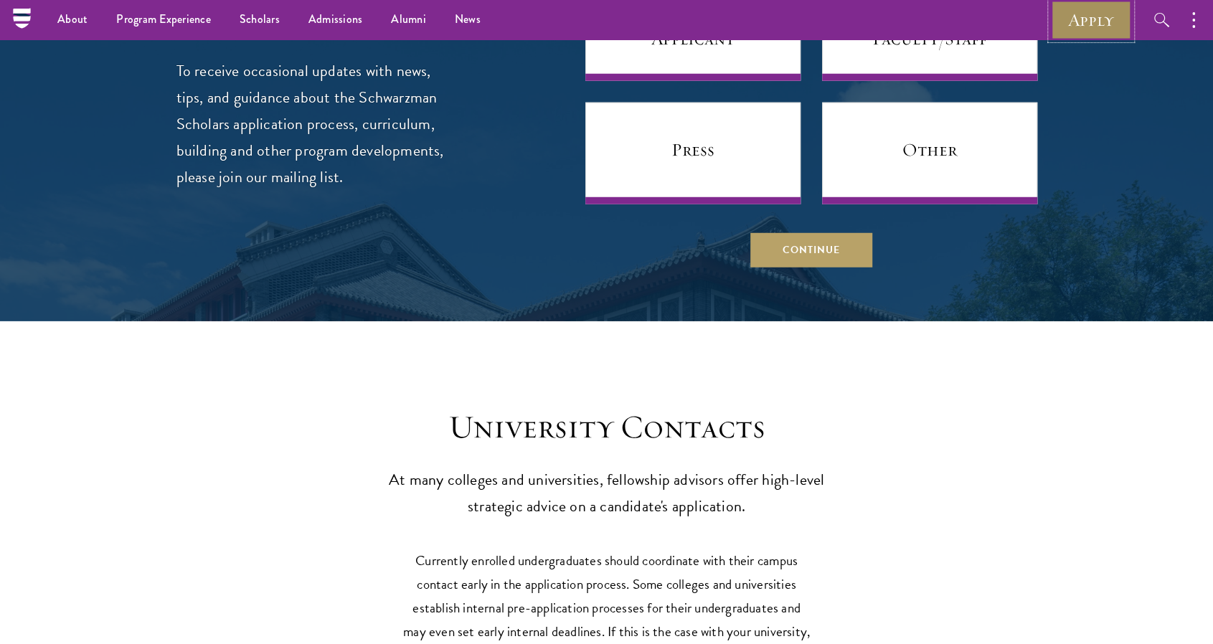
click at [1069, 28] on link "Apply" at bounding box center [1091, 19] width 80 height 39
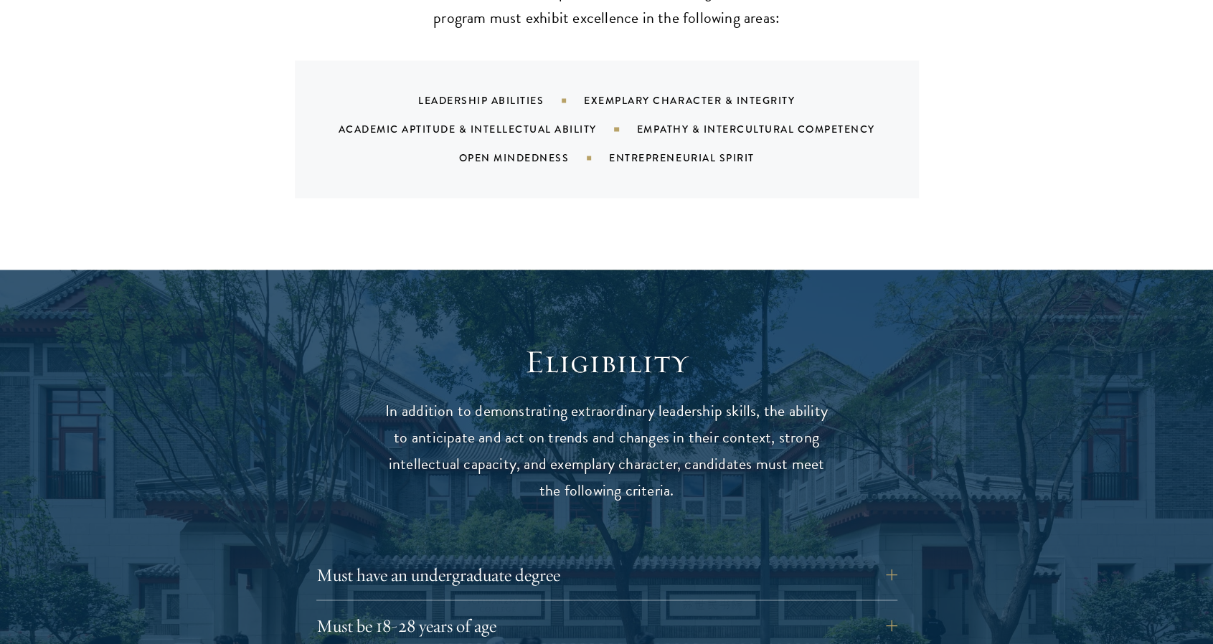
scroll to position [1577, 0]
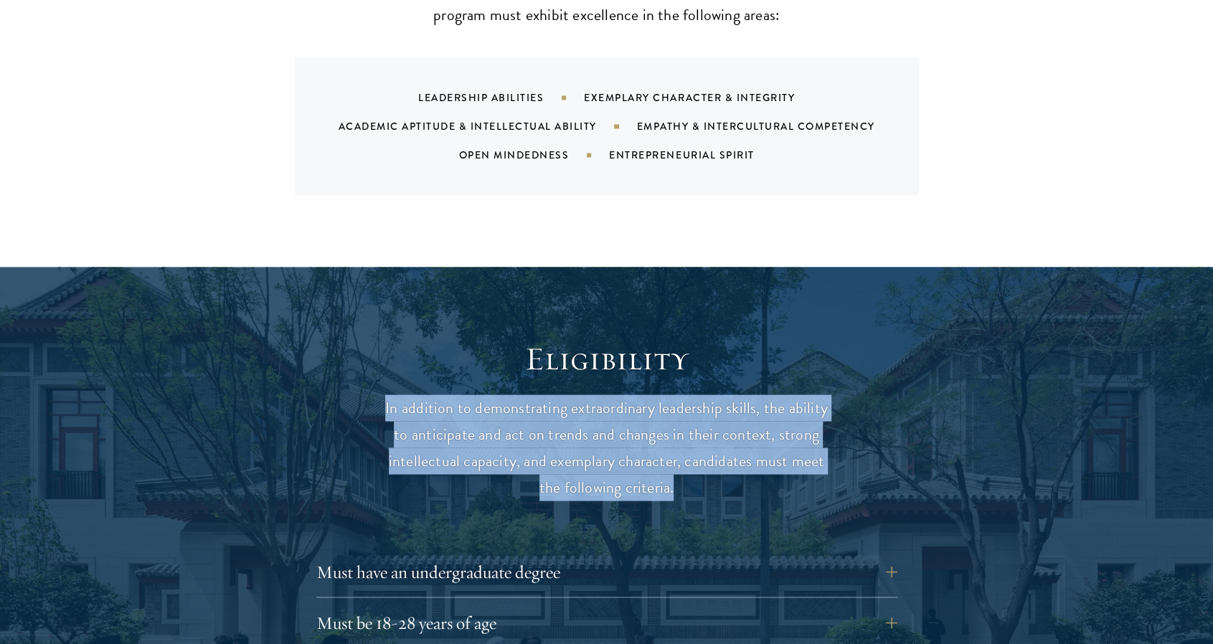
drag, startPoint x: 388, startPoint y: 377, endPoint x: 676, endPoint y: 462, distance: 300.5
click at [676, 462] on p "In addition to demonstrating extraordinary leadership skills, the ability to an…" at bounding box center [606, 447] width 445 height 106
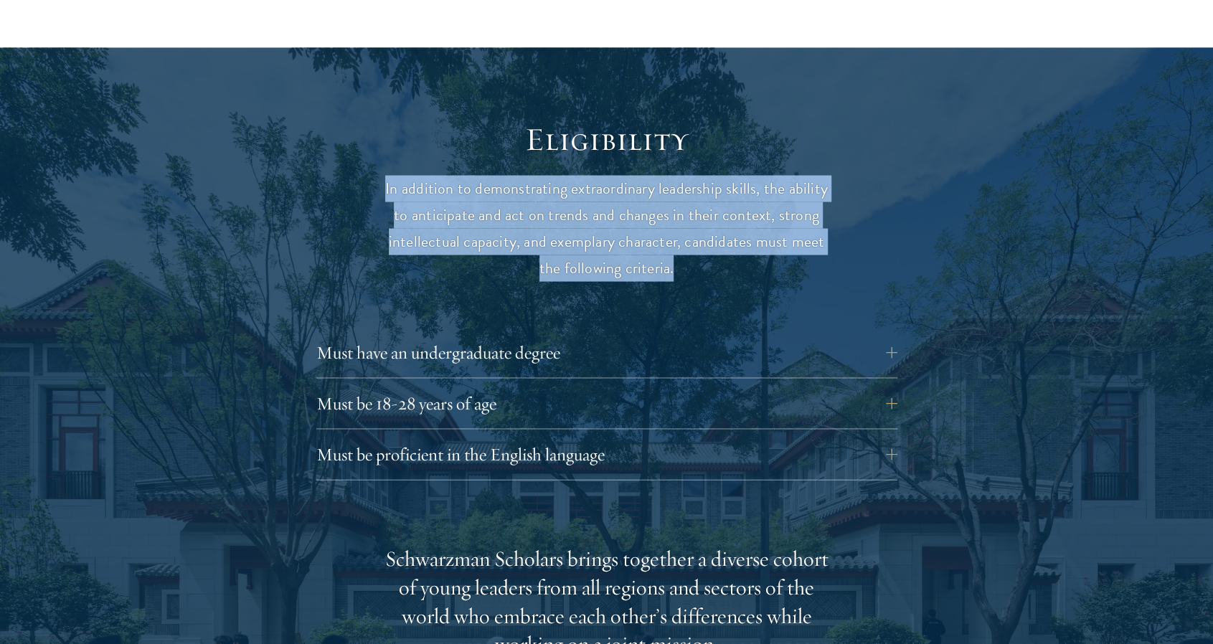
scroll to position [1797, 0]
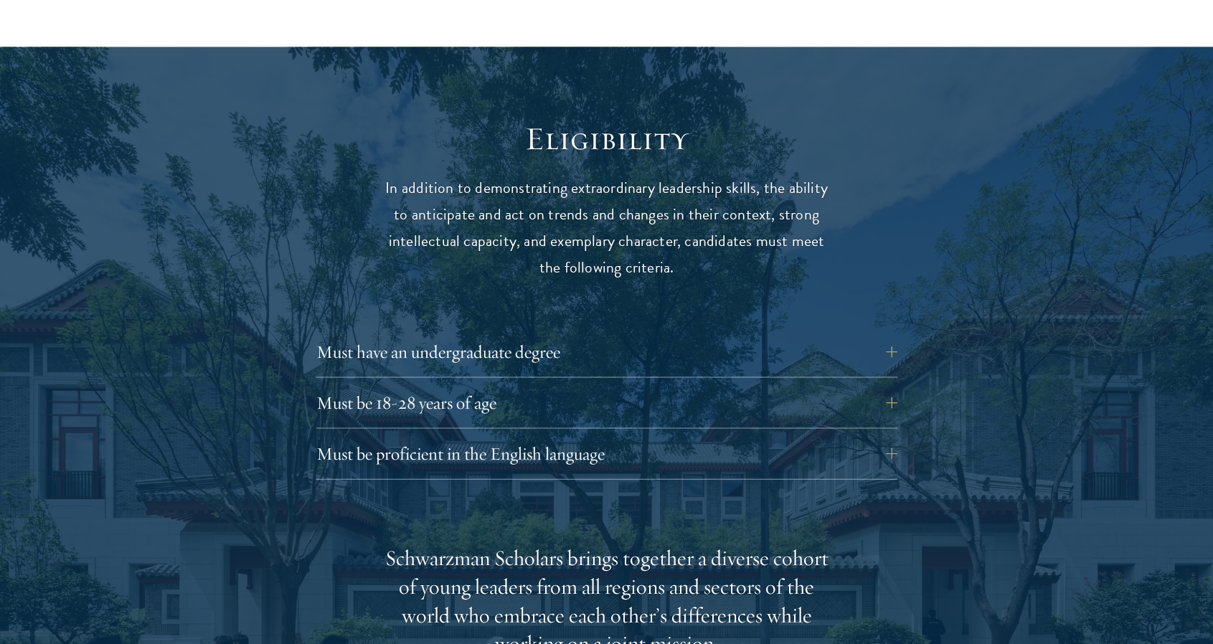
click at [1006, 333] on div at bounding box center [606, 638] width 1213 height 1182
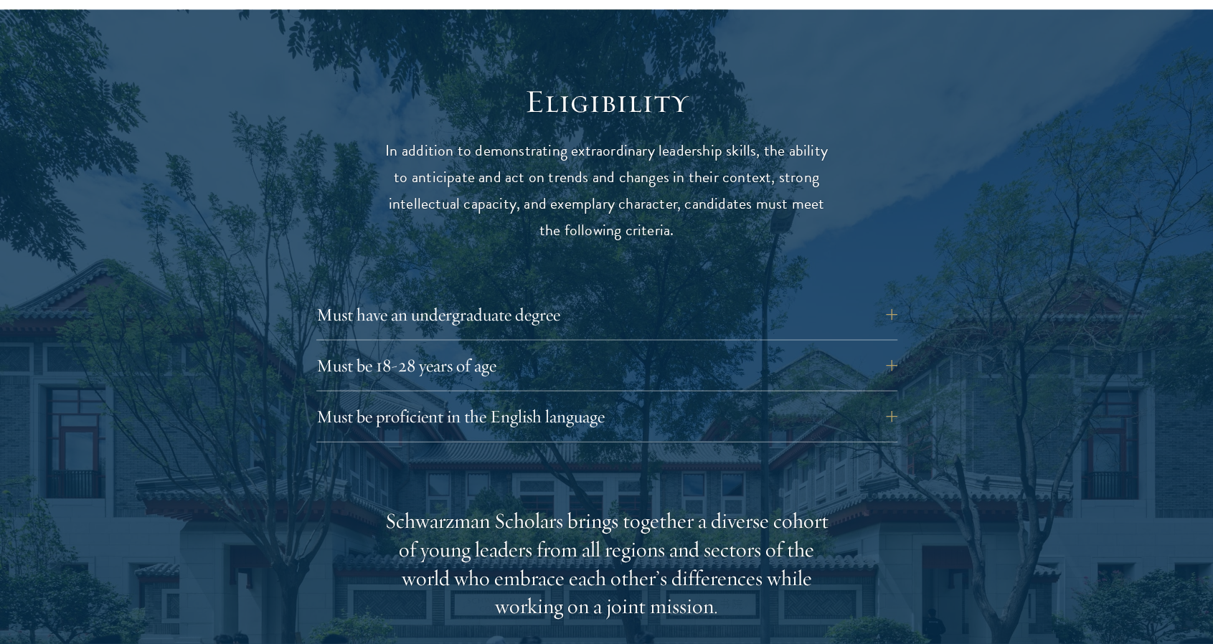
scroll to position [1835, 0]
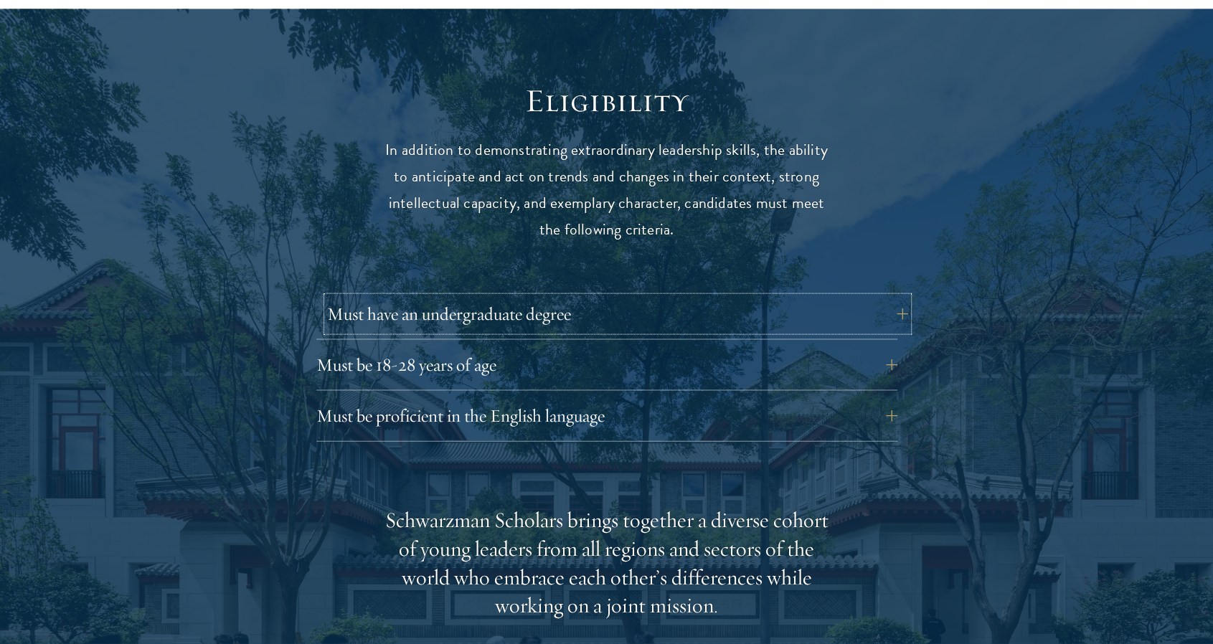
click at [889, 297] on button "Must have an undergraduate degree" at bounding box center [617, 314] width 581 height 34
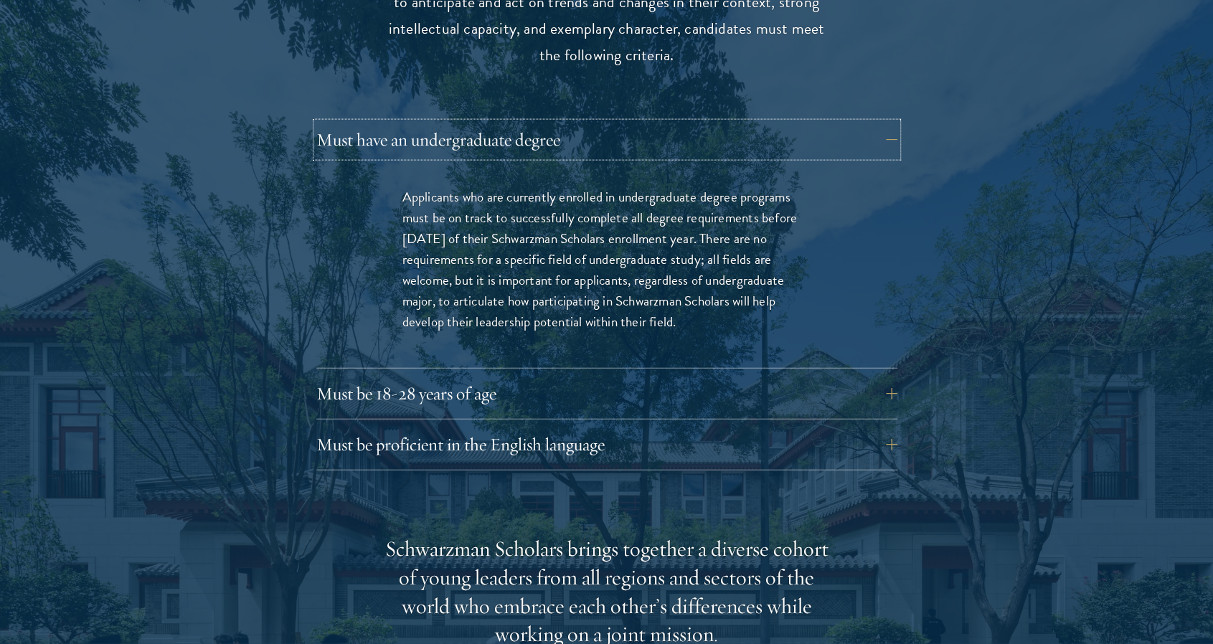
scroll to position [2010, 0]
click at [891, 376] on button "Must be 18-28 years of age" at bounding box center [617, 393] width 581 height 34
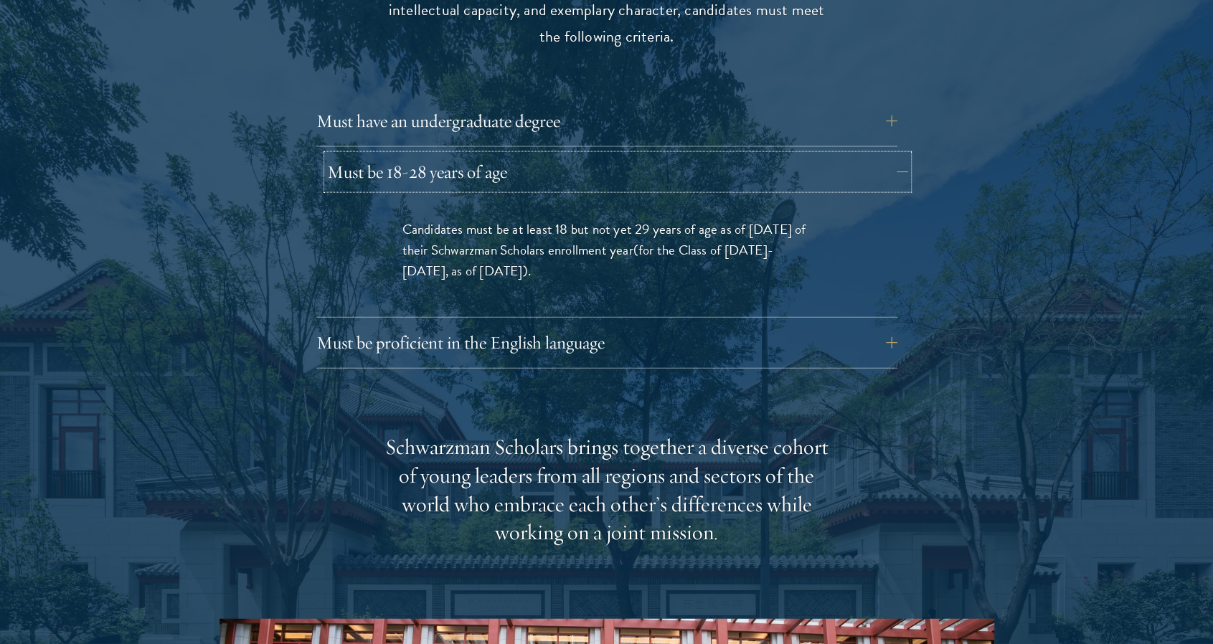
scroll to position [2028, 0]
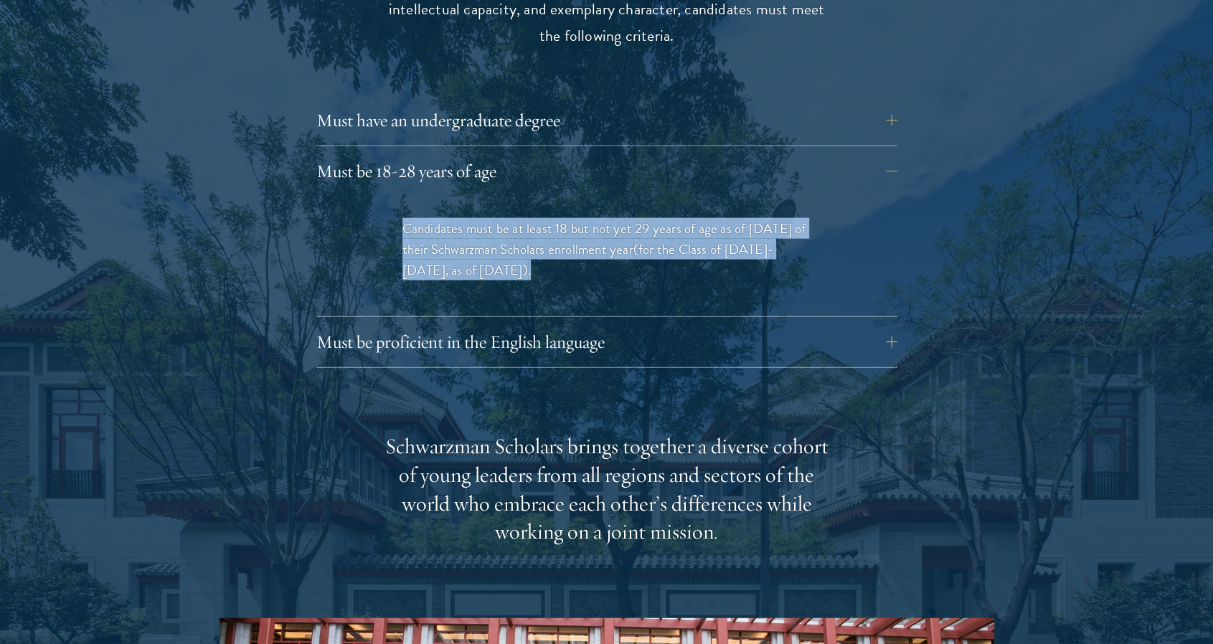
drag, startPoint x: 402, startPoint y: 197, endPoint x: 522, endPoint y: 235, distance: 126.4
click at [522, 235] on p "Candidates must be at least 18 but not yet 29 years of age as of August 1 of th…" at bounding box center [606, 249] width 409 height 62
click at [980, 232] on div "Eligibility In addition to demonstrating extraordinary leadership skills, the a…" at bounding box center [606, 466] width 775 height 1158
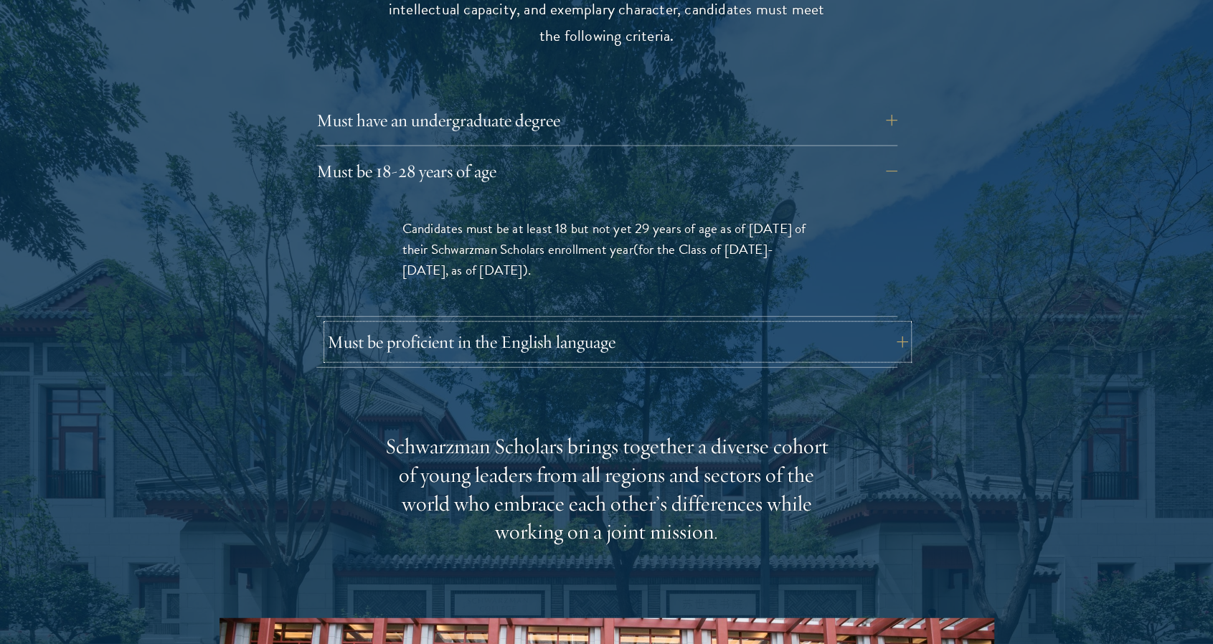
click at [898, 325] on button "Must be proficient in the English language" at bounding box center [617, 342] width 581 height 34
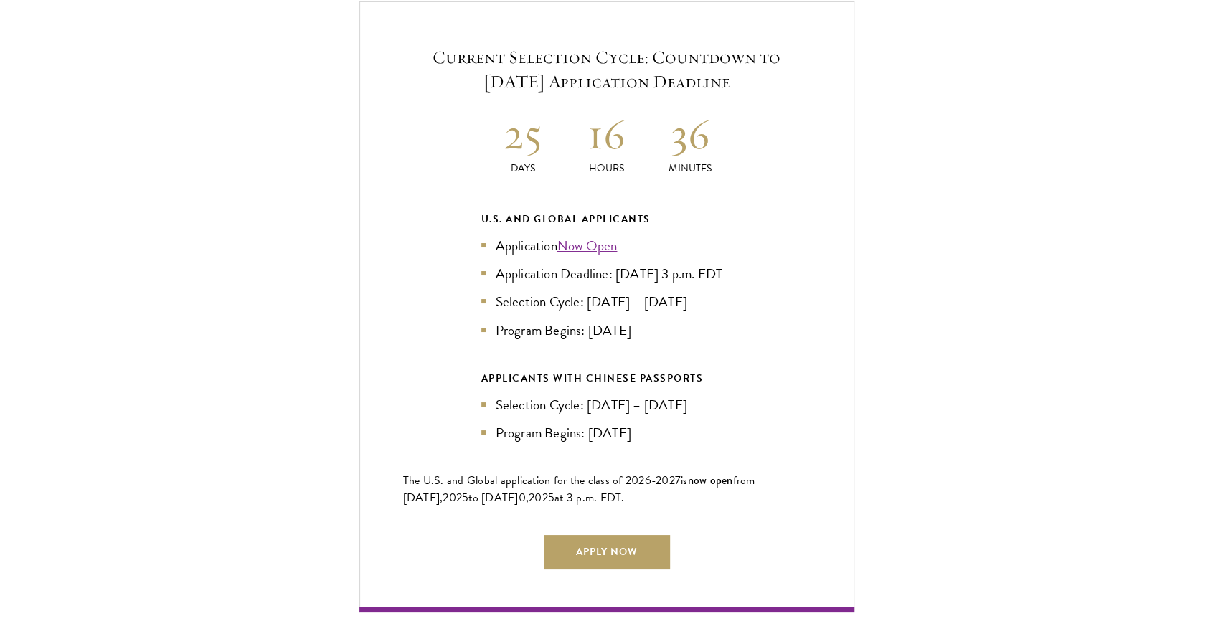
scroll to position [3495, 0]
click at [625, 427] on li "Program Begins: [DATE]" at bounding box center [606, 432] width 251 height 21
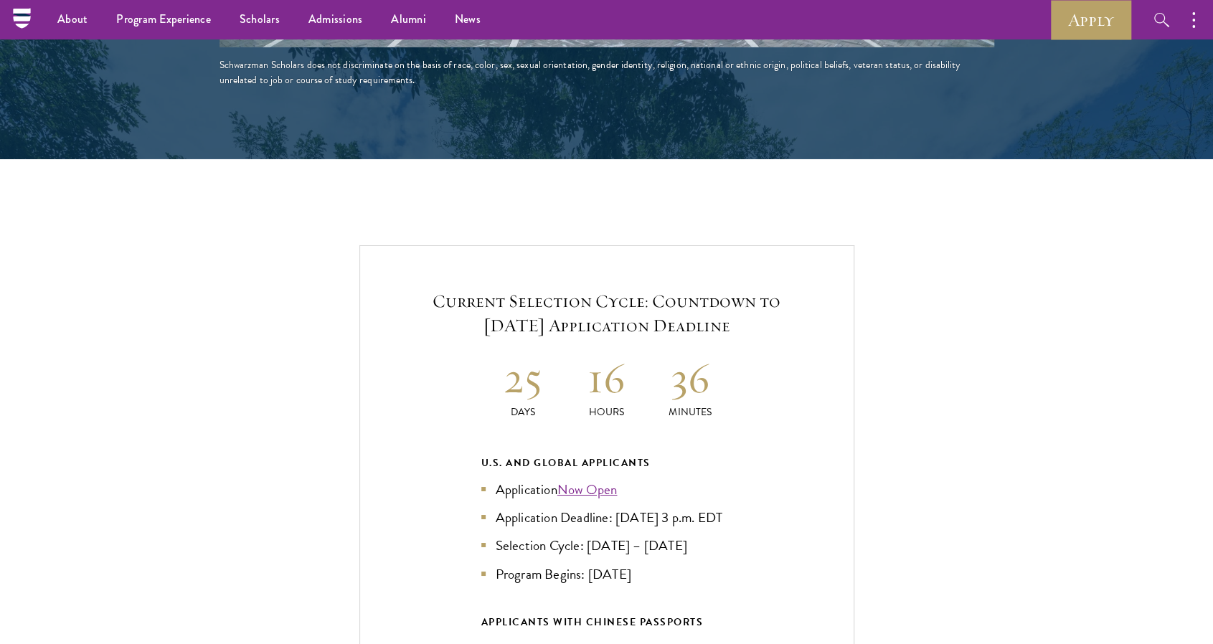
scroll to position [3250, 0]
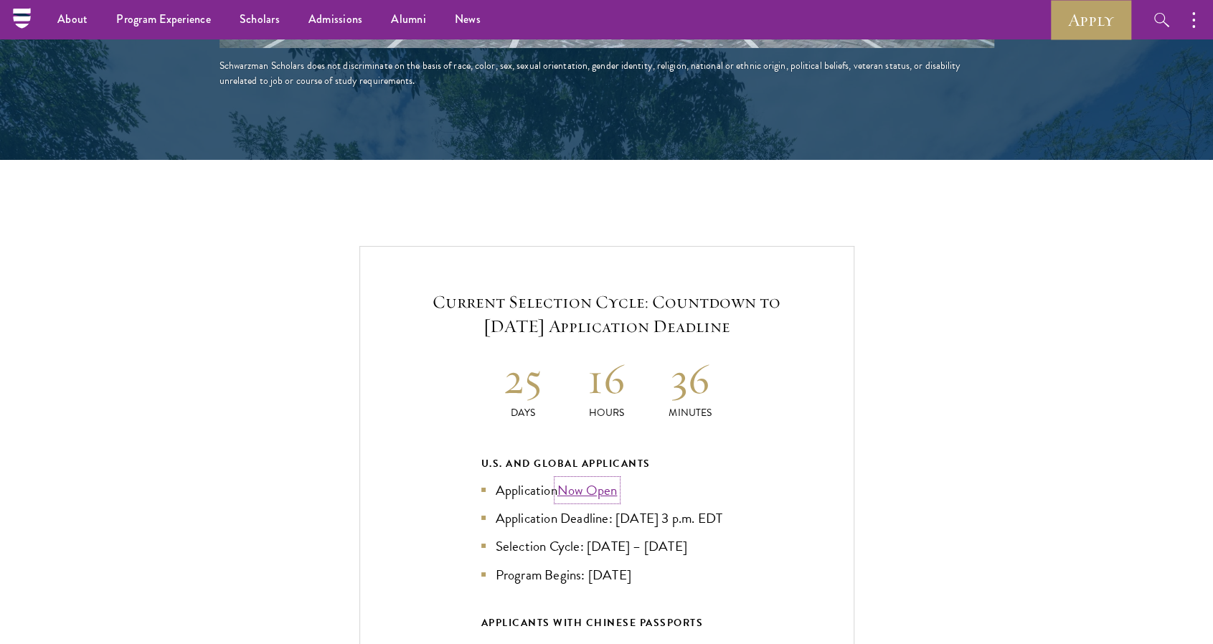
click at [594, 480] on link "Now Open" at bounding box center [587, 490] width 60 height 21
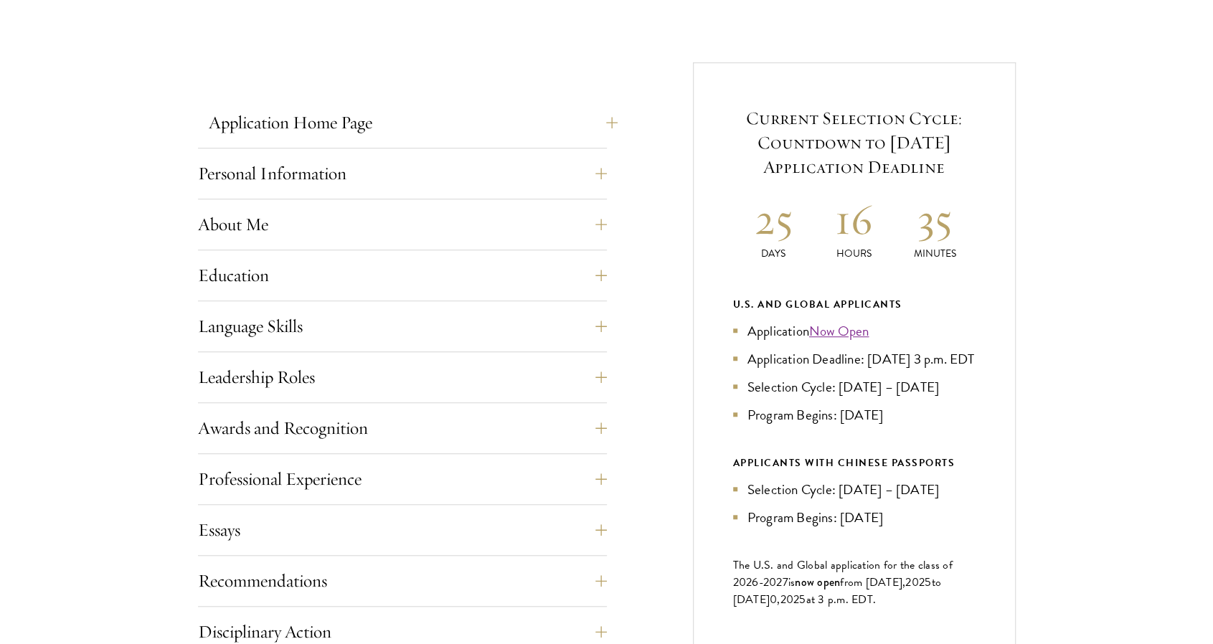
scroll to position [529, 0]
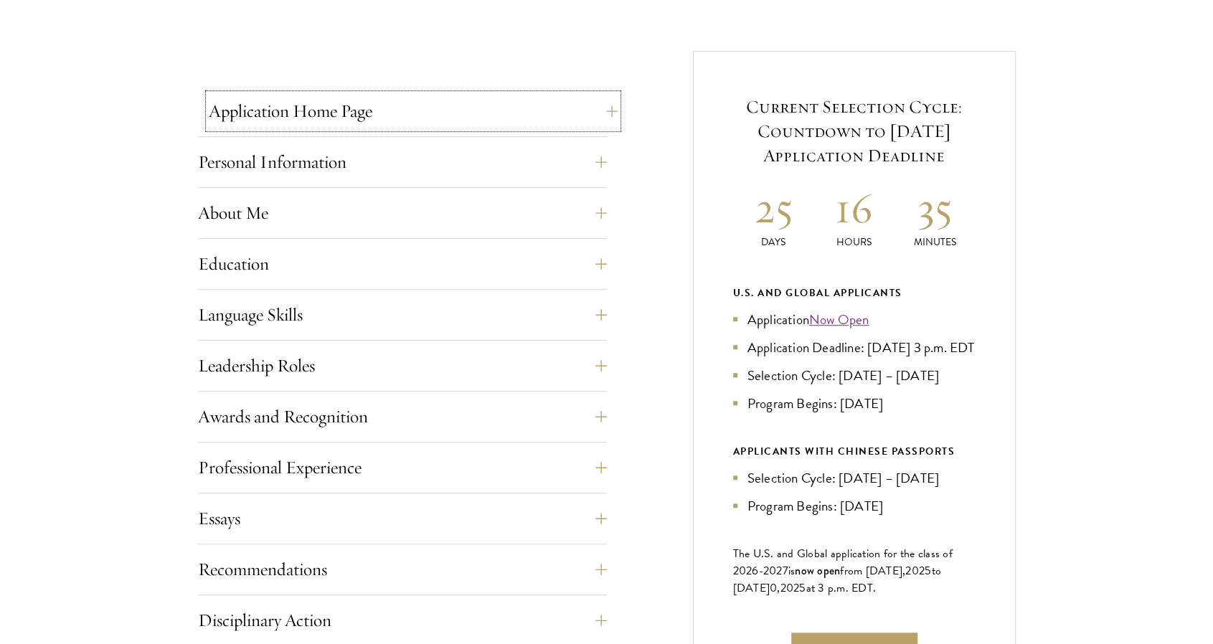
click at [603, 105] on button "Application Home Page" at bounding box center [413, 111] width 409 height 34
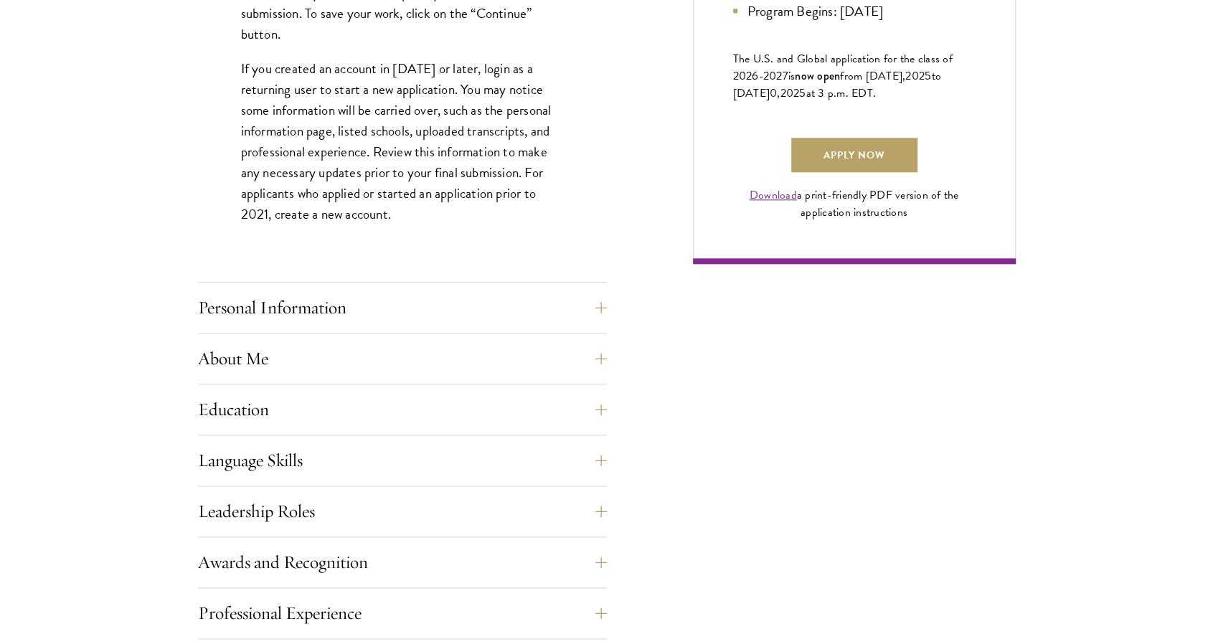
scroll to position [1025, 0]
click at [466, 306] on button "Personal Information" at bounding box center [413, 307] width 409 height 34
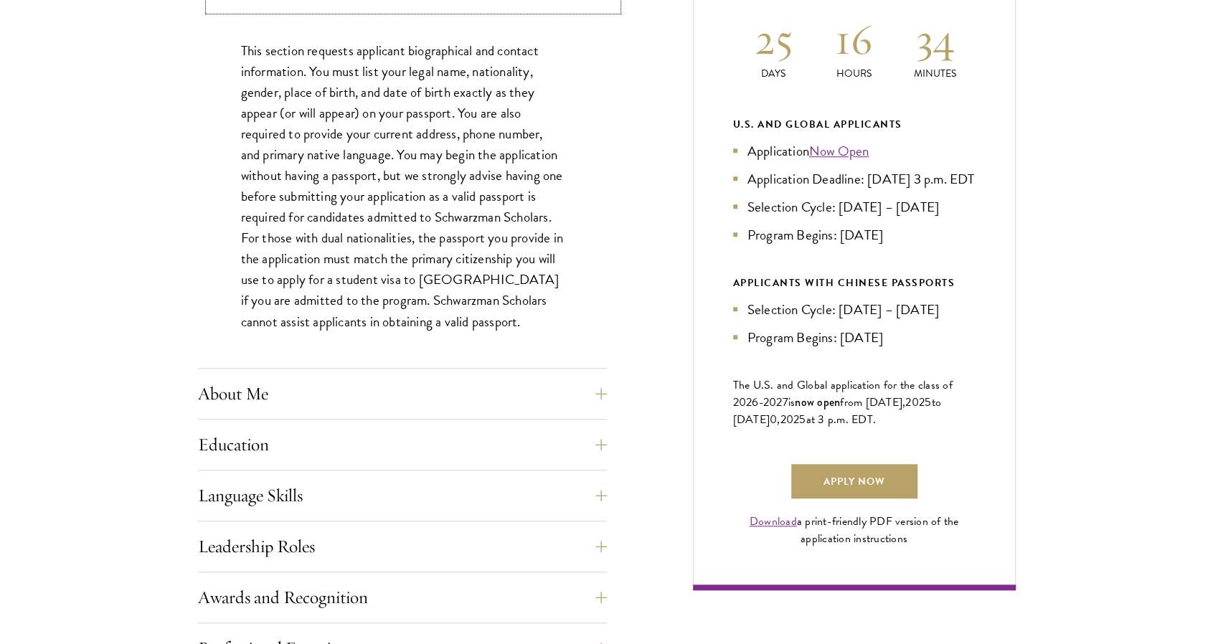
scroll to position [719, 0]
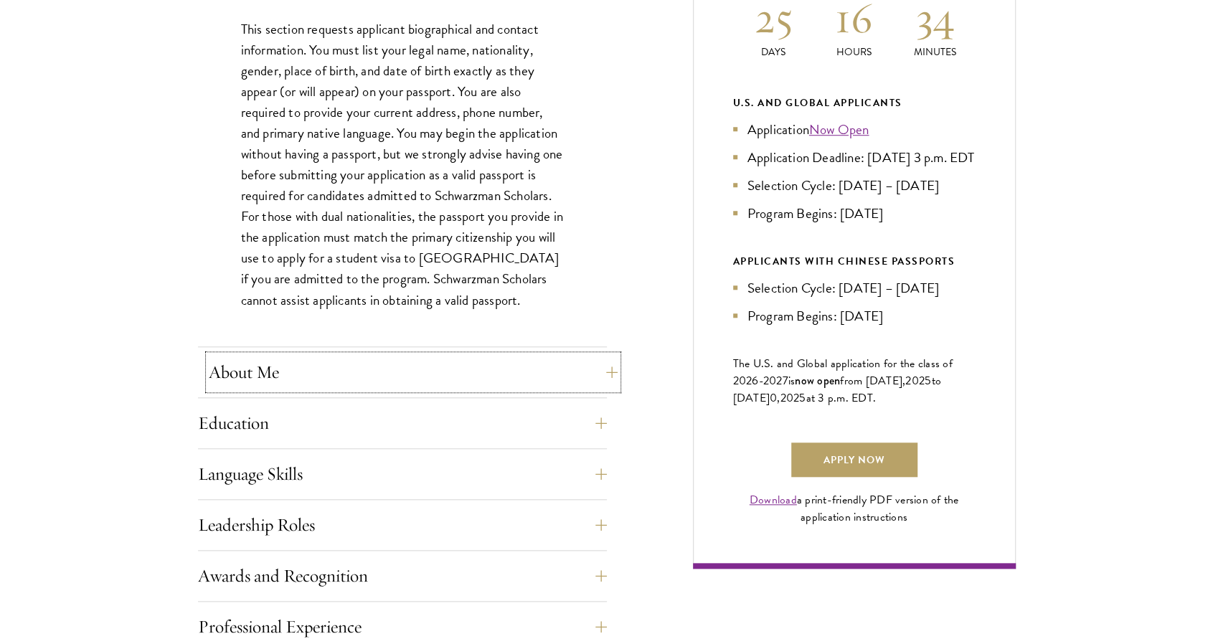
click at [491, 367] on button "About Me" at bounding box center [413, 372] width 409 height 34
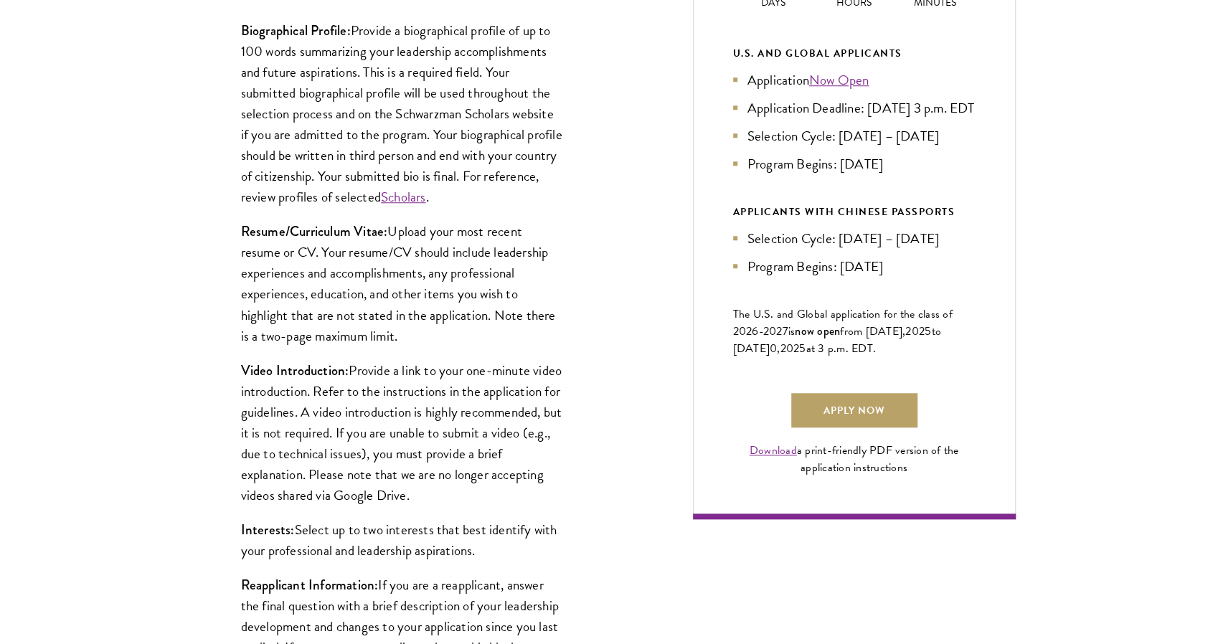
scroll to position [770, 0]
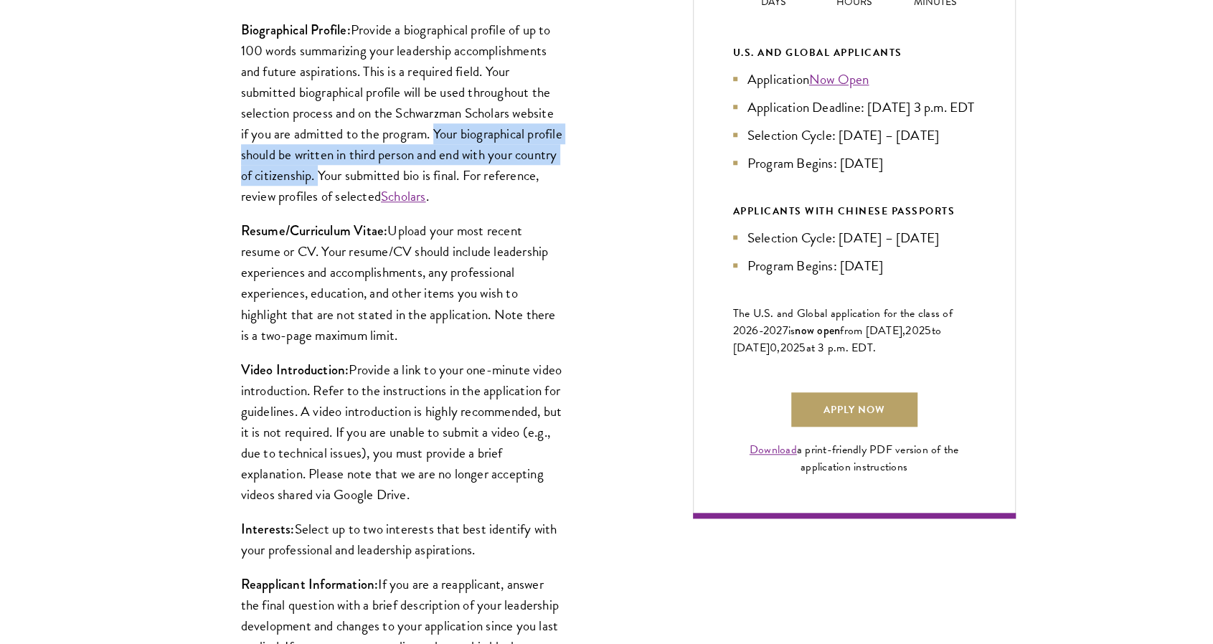
drag, startPoint x: 435, startPoint y: 131, endPoint x: 363, endPoint y: 180, distance: 86.7
click at [363, 180] on p "Biographical Profile: Provide a biographical profile of up to 100 words summari…" at bounding box center [402, 113] width 323 height 188
click at [595, 126] on div "Biographical Profile: Provide a biographical profile of up to 100 words summari…" at bounding box center [402, 346] width 409 height 696
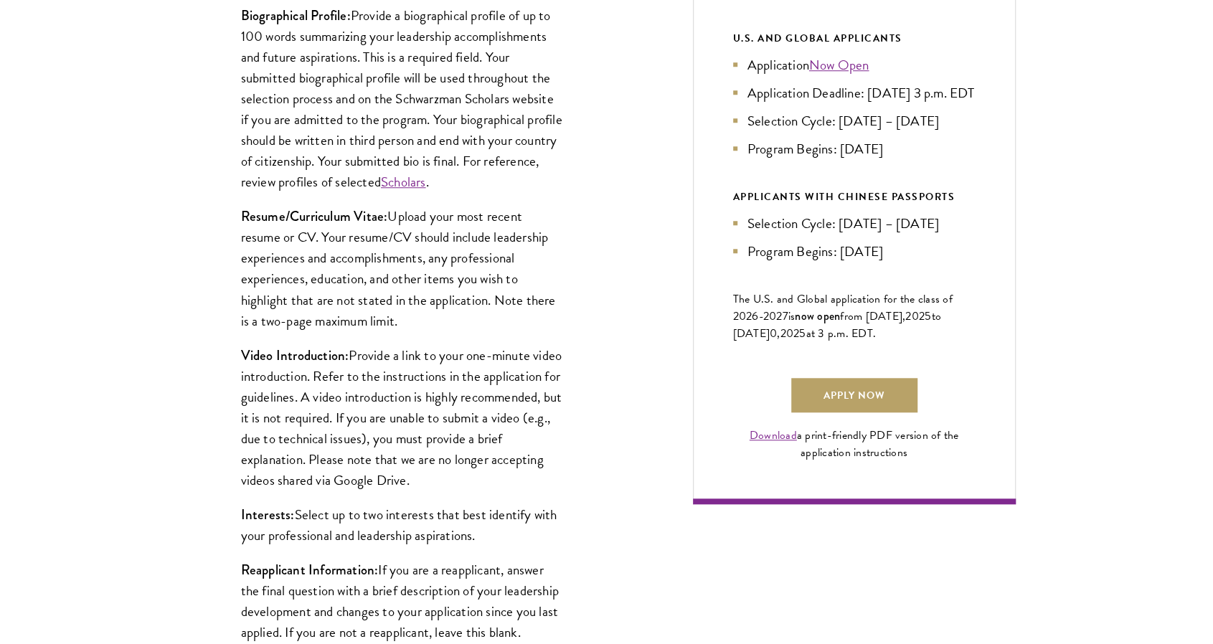
scroll to position [668, 0]
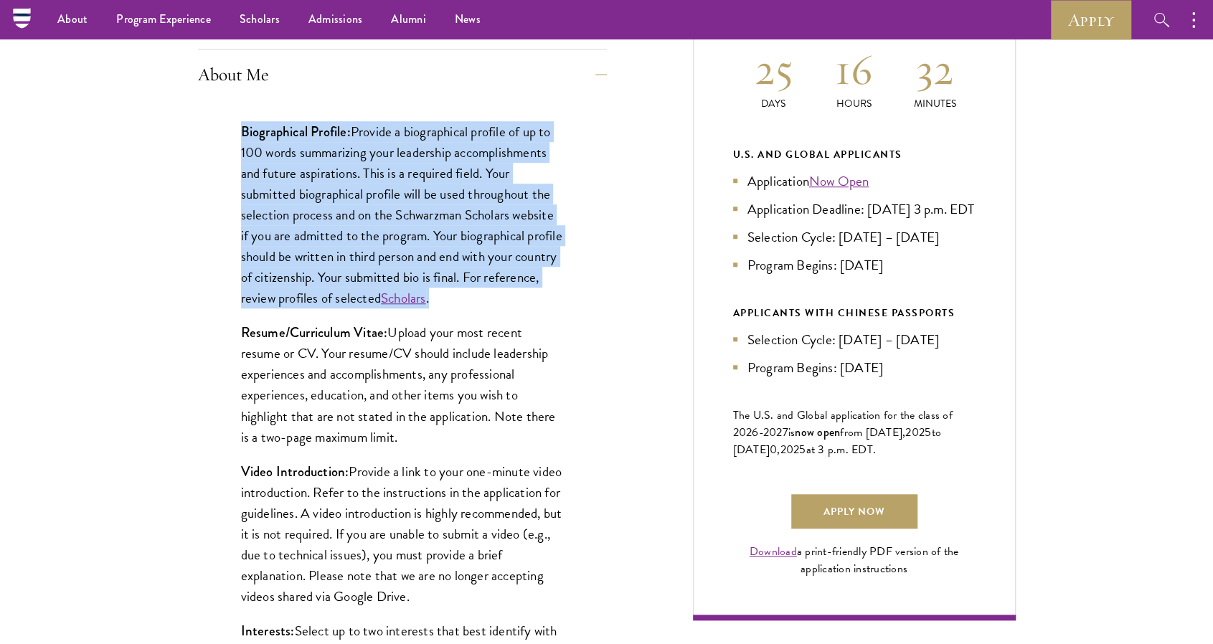
drag, startPoint x: 241, startPoint y: 130, endPoint x: 509, endPoint y: 293, distance: 313.8
click at [509, 293] on p "Biographical Profile: Provide a biographical profile of up to 100 words summari…" at bounding box center [402, 215] width 323 height 188
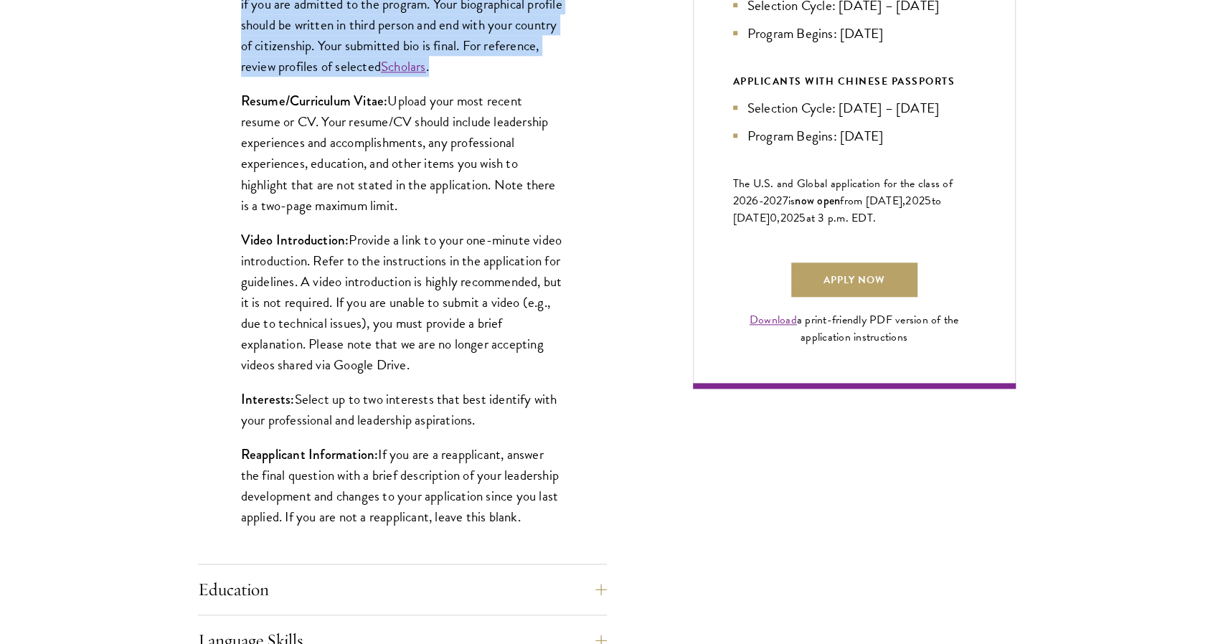
scroll to position [899, 0]
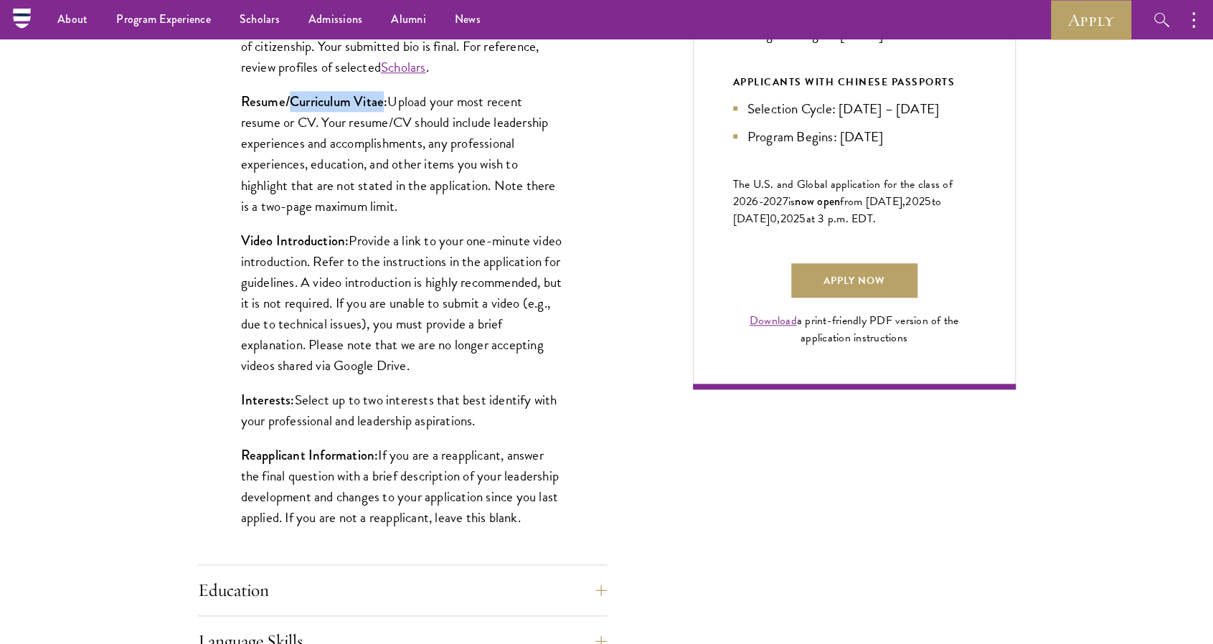
drag, startPoint x: 290, startPoint y: 100, endPoint x: 384, endPoint y: 93, distance: 94.2
click at [384, 93] on strong "Resume/Curriculum Vitae:" at bounding box center [314, 101] width 147 height 19
click at [111, 260] on div "Start the Process Take the first step toward joining a global community that wi…" at bounding box center [606, 373] width 1213 height 1709
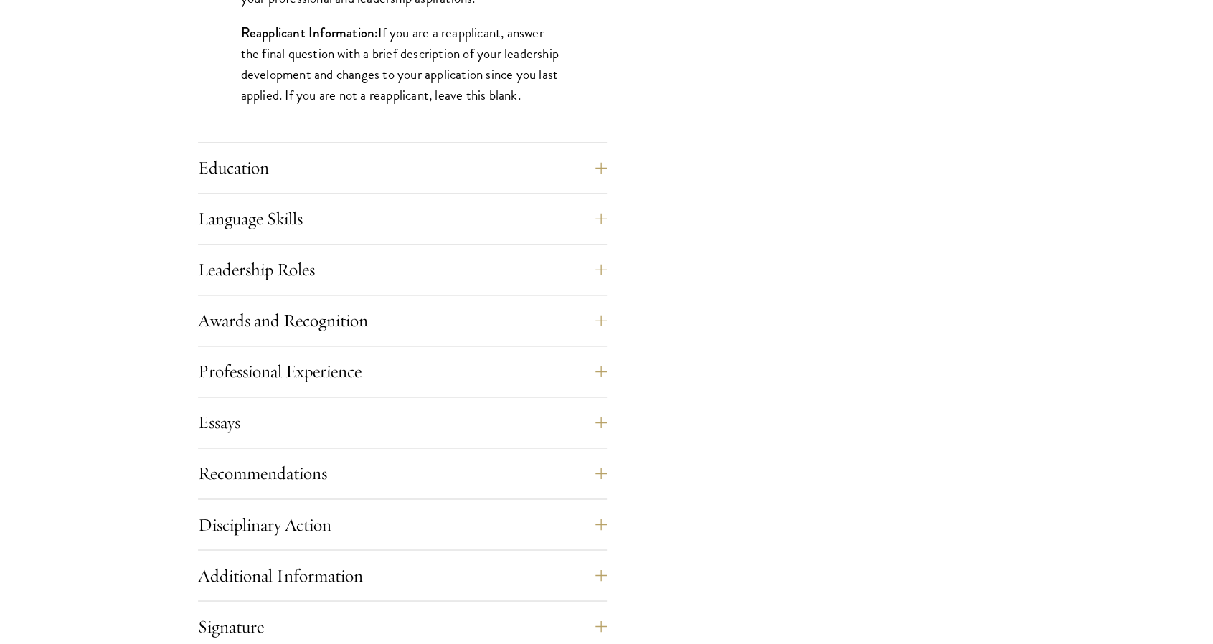
scroll to position [1361, 0]
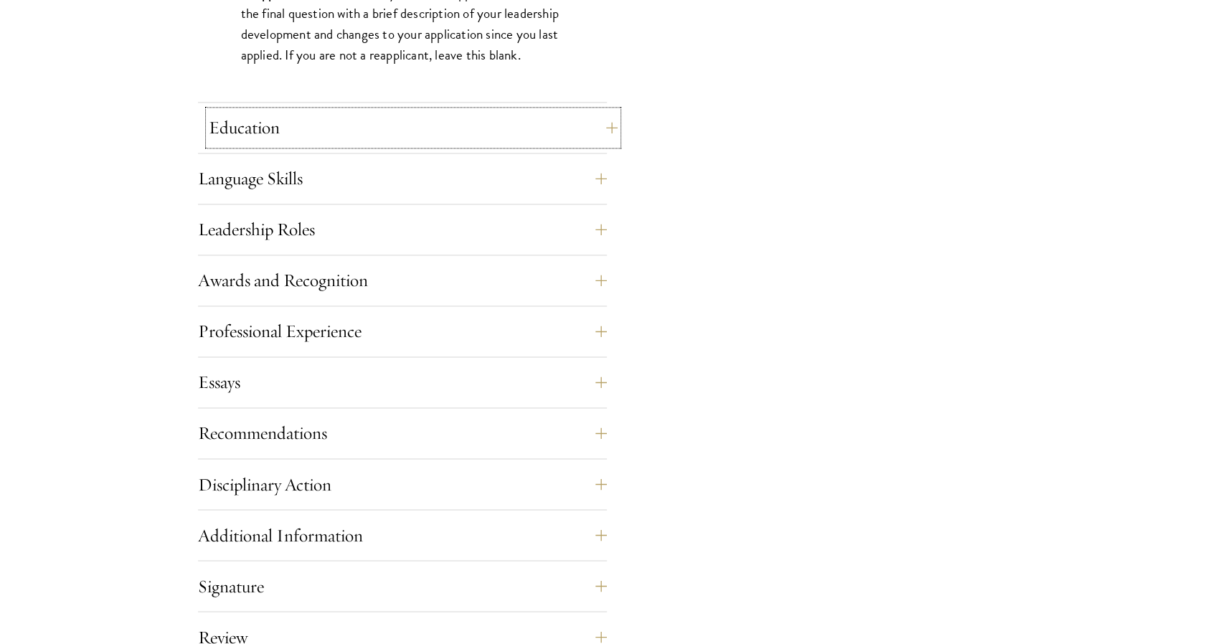
click at [603, 131] on button "Education" at bounding box center [413, 127] width 409 height 34
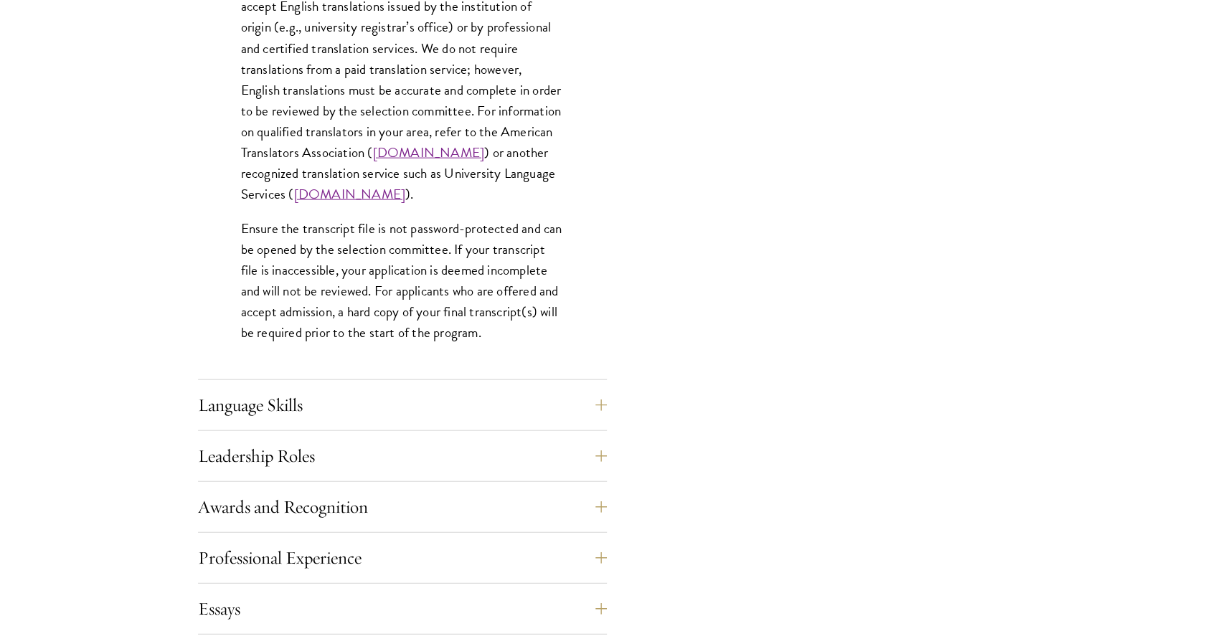
scroll to position [2150, 0]
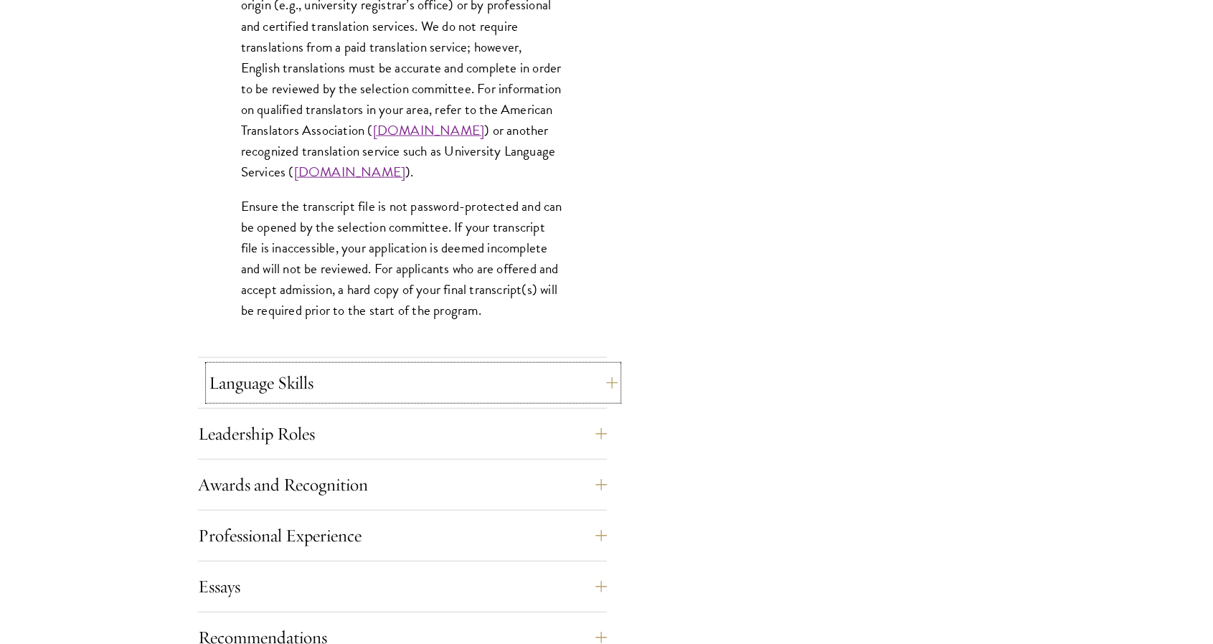
click at [597, 379] on button "Language Skills" at bounding box center [413, 383] width 409 height 34
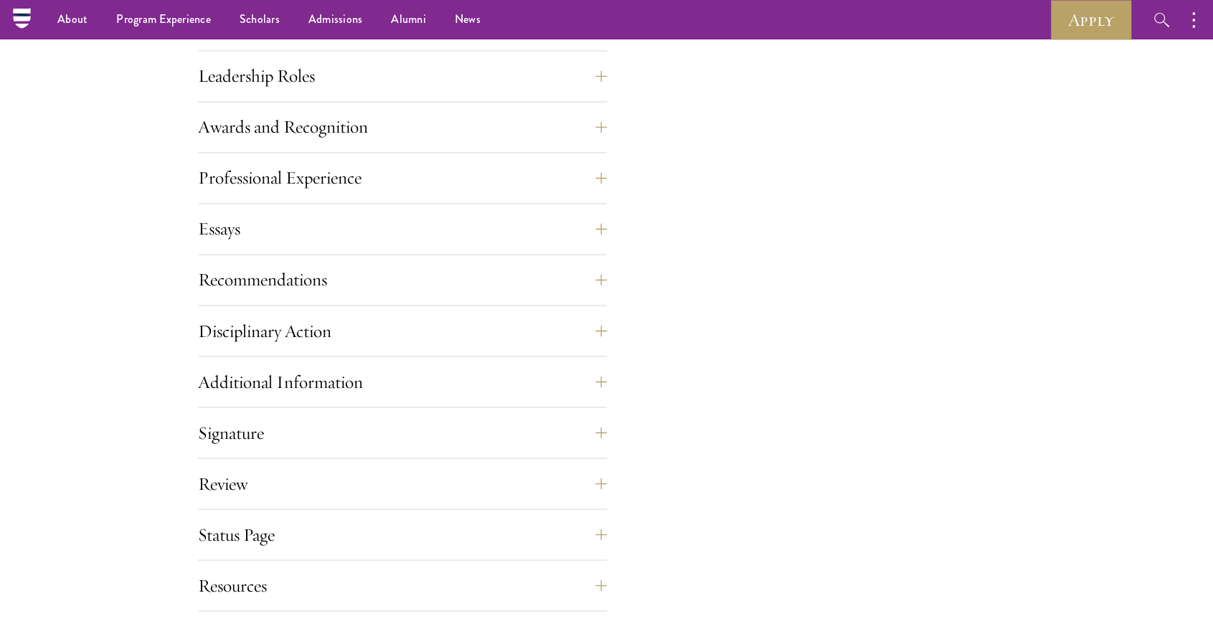
scroll to position [1310, 0]
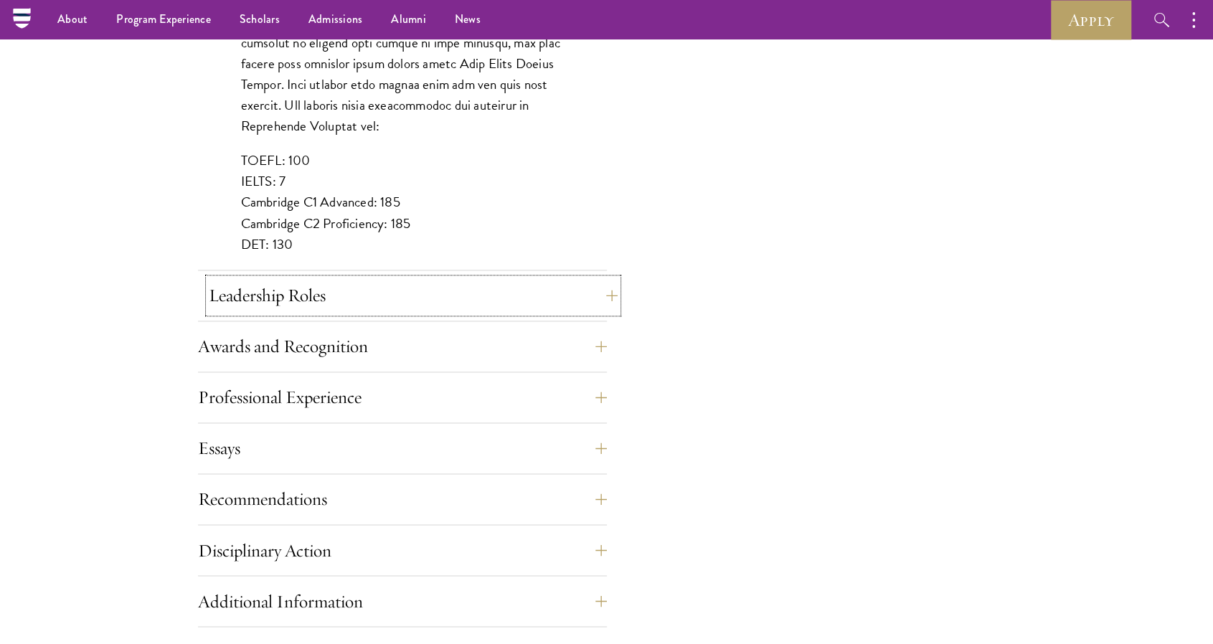
click at [601, 295] on button "Leadership Roles" at bounding box center [413, 295] width 409 height 34
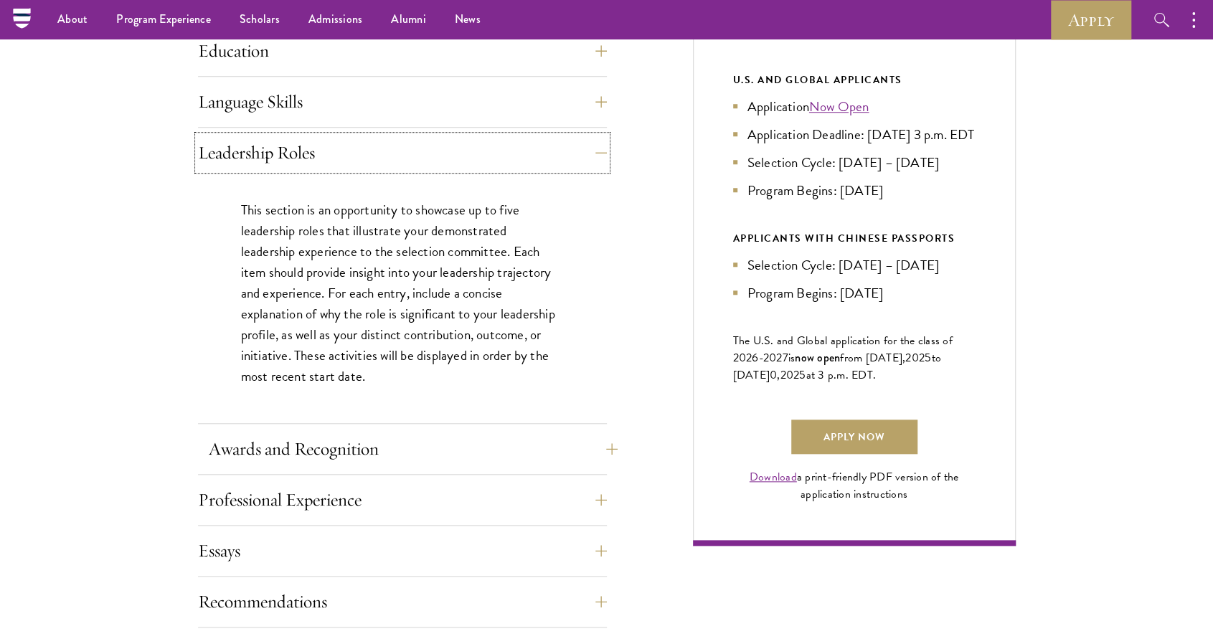
scroll to position [742, 0]
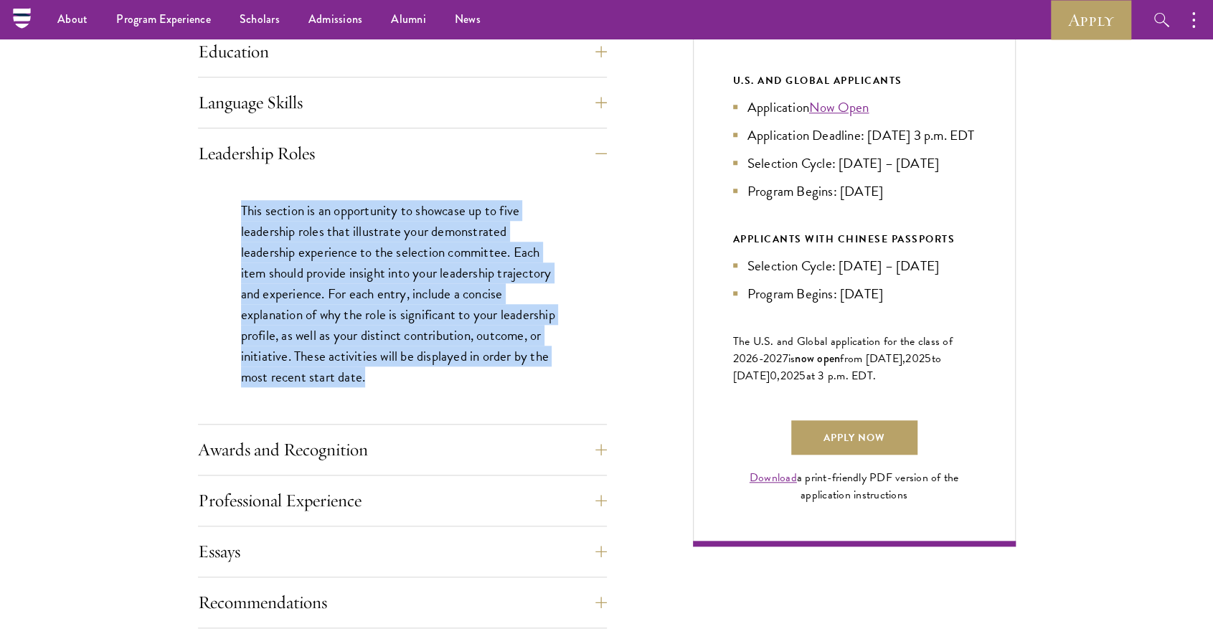
drag, startPoint x: 240, startPoint y: 210, endPoint x: 379, endPoint y: 376, distance: 216.4
click at [379, 376] on p "This section is an opportunity to showcase up to five leadership roles that ill…" at bounding box center [402, 294] width 323 height 188
click at [628, 351] on div "Application Home Page The online application form must be completed in English.…" at bounding box center [607, 386] width 818 height 1095
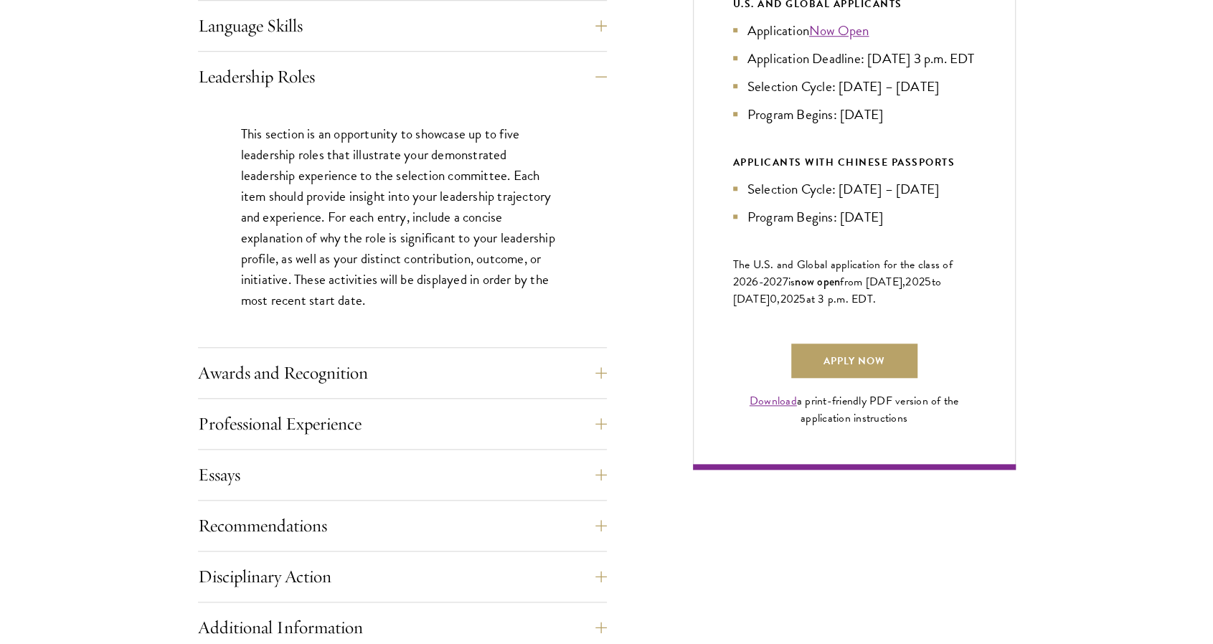
scroll to position [819, 0]
click at [603, 367] on button "Awards and Recognition" at bounding box center [413, 372] width 409 height 34
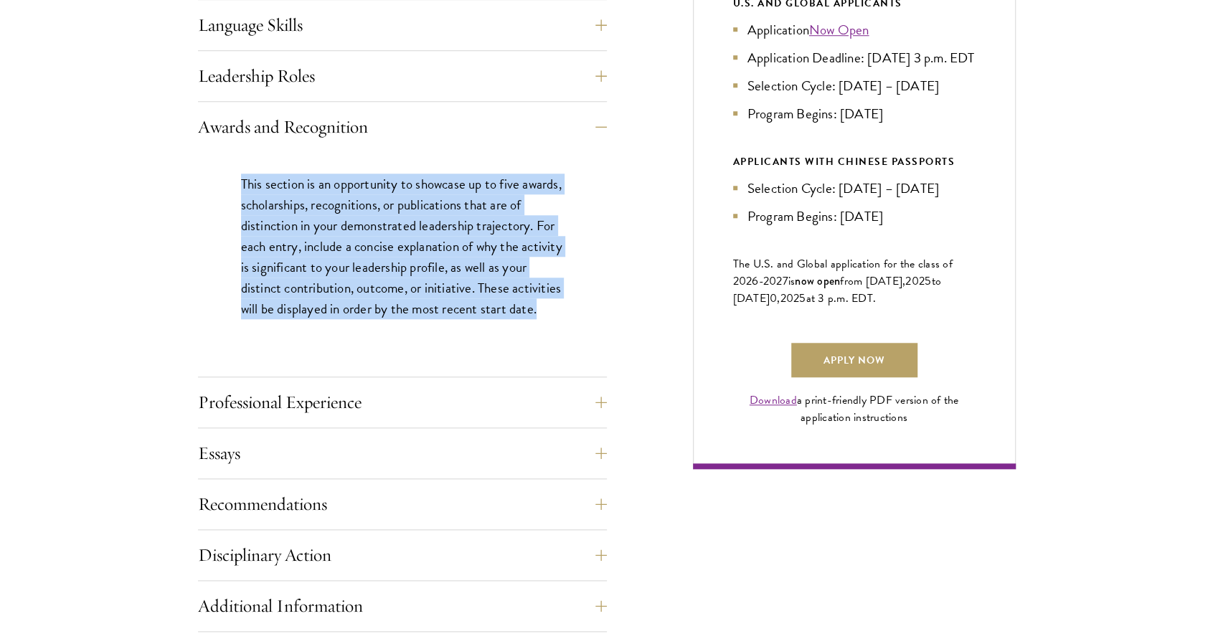
drag, startPoint x: 237, startPoint y: 178, endPoint x: 389, endPoint y: 354, distance: 231.9
click at [389, 354] on div "This section is an opportunity to showcase up to five awards, scholarships, rec…" at bounding box center [402, 253] width 409 height 203
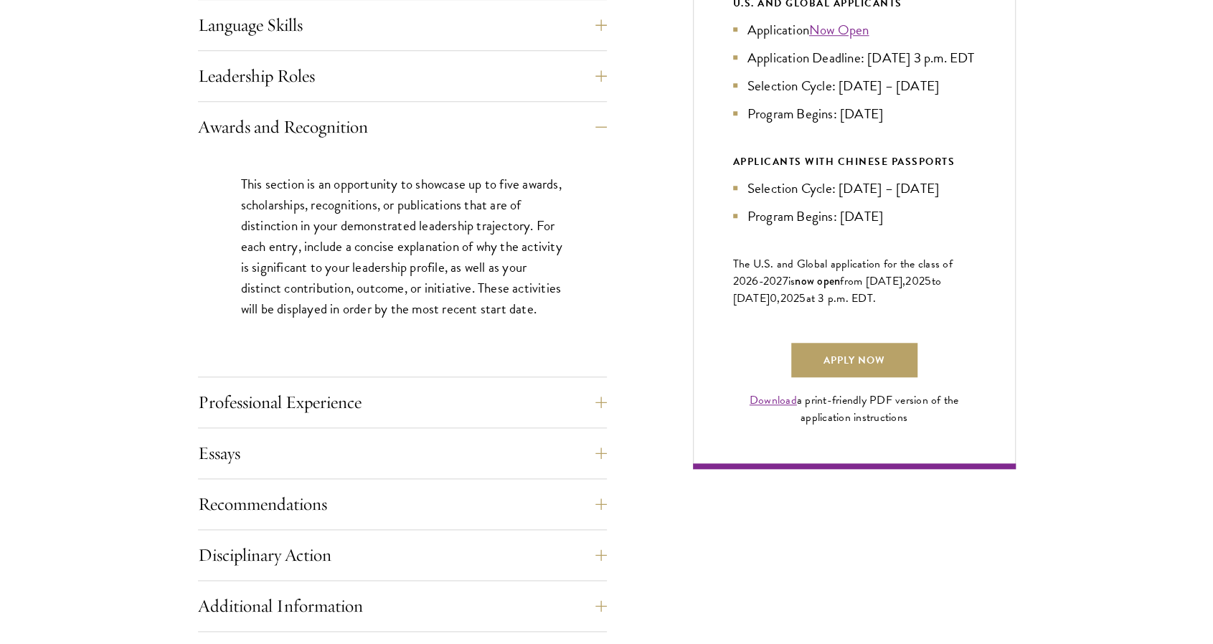
click at [676, 375] on div "Application Home Page The online application form must be completed in English.…" at bounding box center [607, 298] width 818 height 1074
click at [601, 402] on button "Professional Experience" at bounding box center [413, 402] width 409 height 34
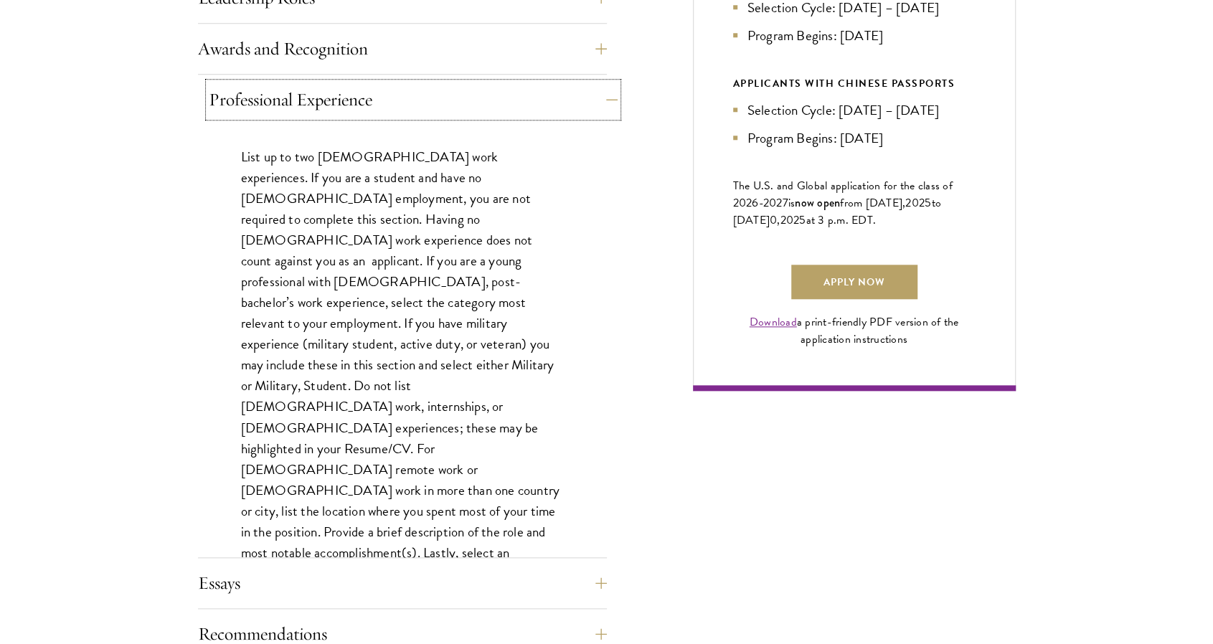
scroll to position [898, 0]
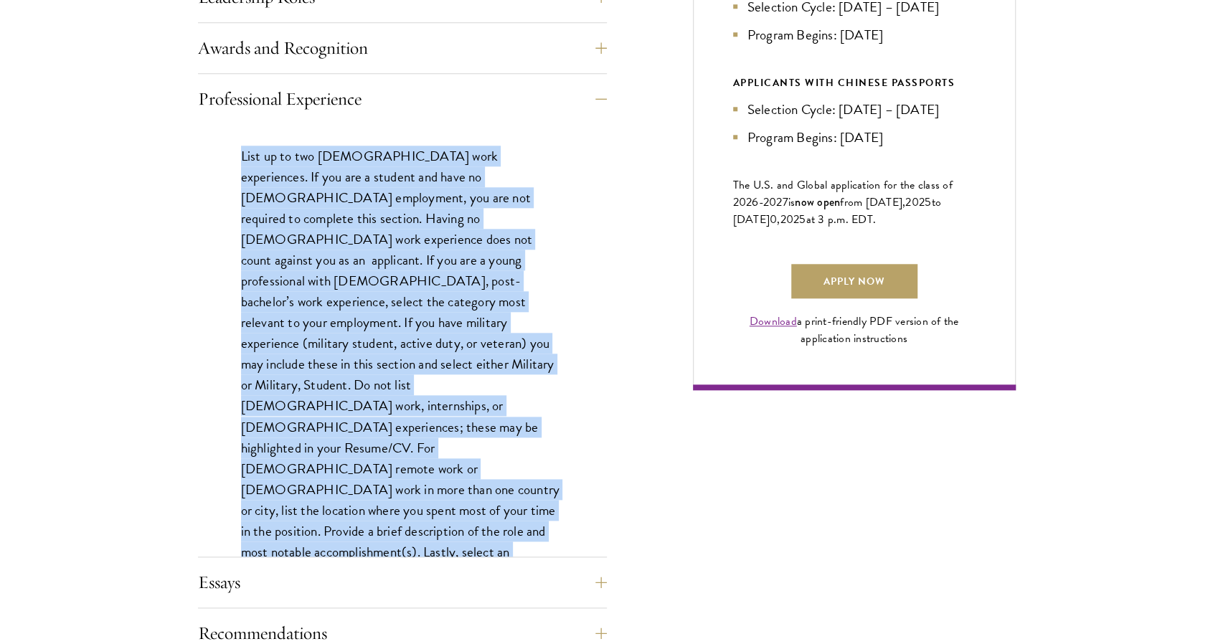
drag, startPoint x: 232, startPoint y: 143, endPoint x: 491, endPoint y: 507, distance: 447.4
click at [491, 507] on div "List up to two [DEMOGRAPHIC_DATA] work experiences. If you are a student and ha…" at bounding box center [402, 382] width 409 height 516
